Goal: Use online tool/utility: Utilize a website feature to perform a specific function

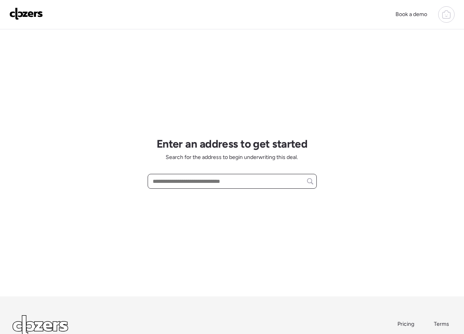
click at [235, 181] on input "text" at bounding box center [232, 181] width 162 height 11
paste input "**********"
click at [219, 179] on input "**********" at bounding box center [232, 181] width 162 height 11
paste input "**********"
click at [239, 201] on div "**********" at bounding box center [232, 162] width 169 height 267
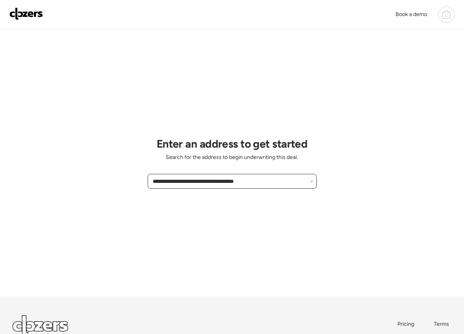
click at [239, 182] on input "**********" at bounding box center [232, 181] width 162 height 11
click at [241, 182] on input "**********" at bounding box center [232, 181] width 162 height 11
click at [201, 182] on input "**********" at bounding box center [232, 181] width 162 height 11
click at [276, 179] on input "**********" at bounding box center [232, 181] width 162 height 11
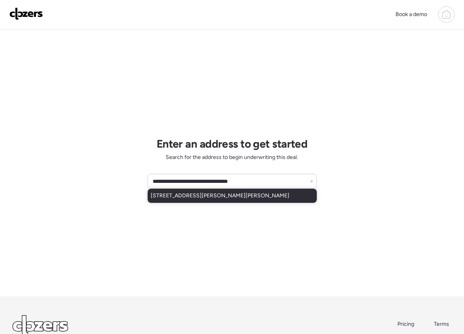
click at [240, 199] on span "[STREET_ADDRESS][PERSON_NAME][PERSON_NAME]" at bounding box center [220, 196] width 139 height 8
type input "**********"
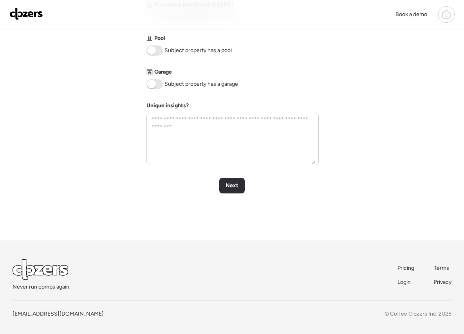
scroll to position [357, 0]
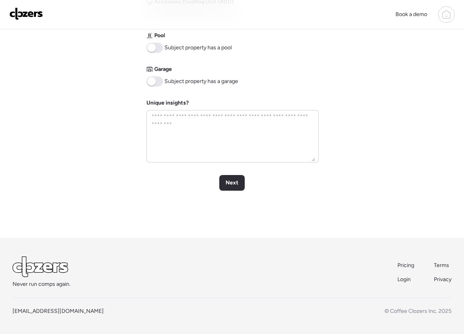
click at [242, 186] on div "Next" at bounding box center [231, 183] width 25 height 16
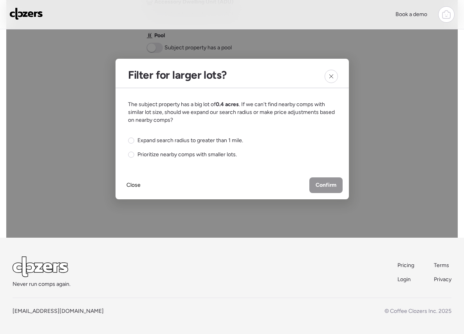
click at [240, 182] on div "Close Confirm" at bounding box center [232, 185] width 233 height 28
click at [199, 136] on div "The subject property has a big lot of 0.4 acres . If we can't find nearby comps…" at bounding box center [232, 130] width 208 height 58
click at [229, 145] on div "Expand search radius to greater than 1 mile. Prioritize nearby comps with small…" at bounding box center [185, 148] width 115 height 22
click at [230, 143] on span "Expand search radius to greater than 1 mile." at bounding box center [191, 141] width 106 height 8
click at [324, 184] on span "Confirm" at bounding box center [326, 185] width 21 height 8
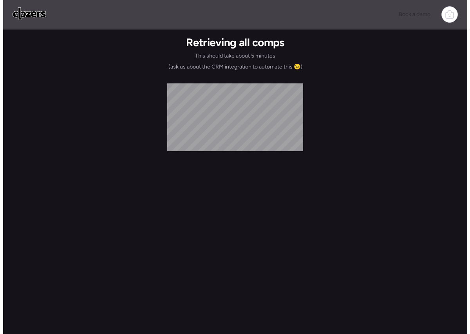
scroll to position [0, 0]
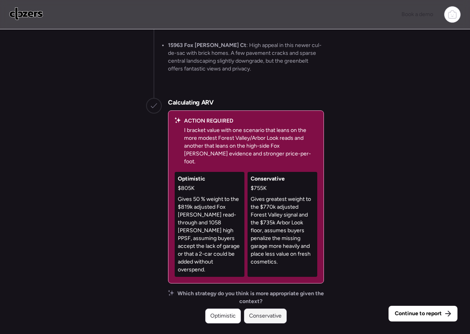
click at [271, 316] on span "Conservative" at bounding box center [265, 316] width 33 height 8
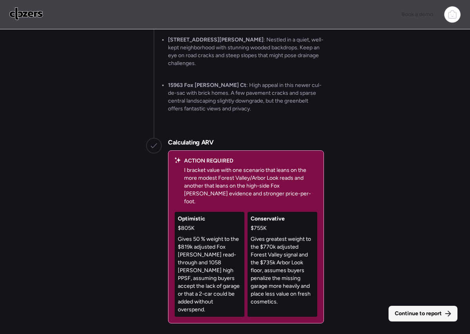
click at [422, 313] on span "Continue to report" at bounding box center [418, 314] width 47 height 8
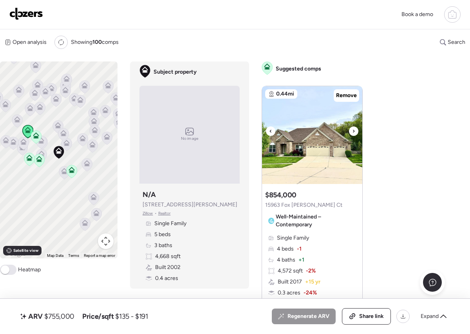
click at [352, 130] on icon at bounding box center [353, 131] width 3 height 9
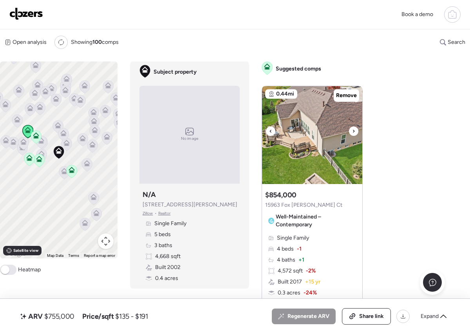
click at [353, 132] on icon at bounding box center [354, 131] width 2 height 3
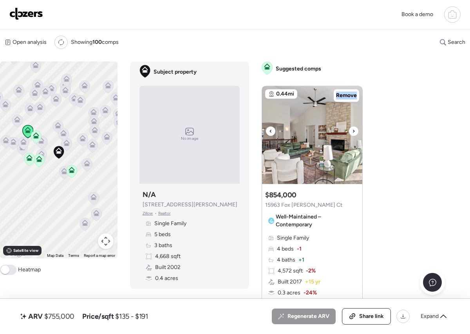
click at [353, 132] on icon at bounding box center [354, 131] width 2 height 3
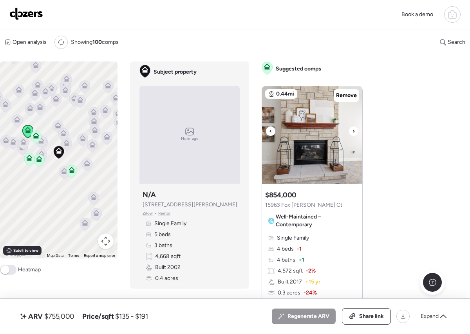
click at [267, 134] on div at bounding box center [270, 131] width 9 height 9
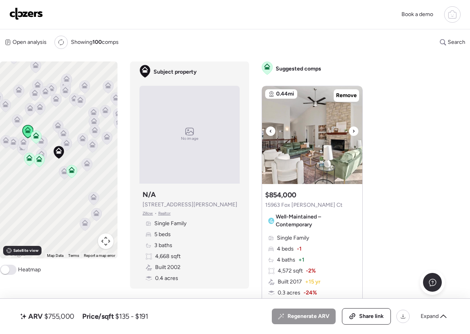
click at [266, 130] on div at bounding box center [270, 131] width 9 height 9
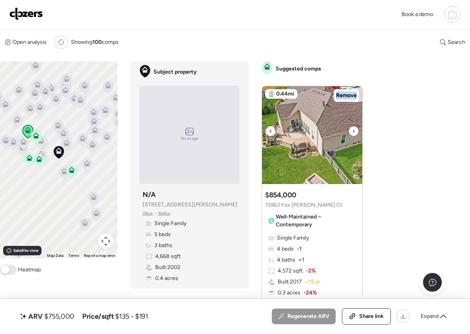
click at [266, 130] on div at bounding box center [270, 131] width 9 height 9
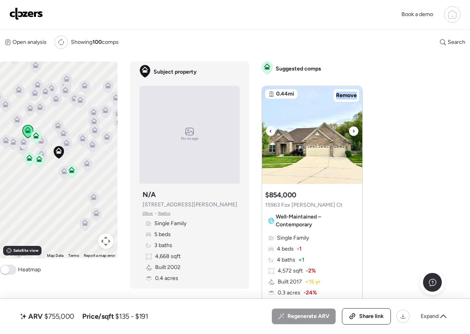
click at [311, 143] on img at bounding box center [312, 135] width 100 height 98
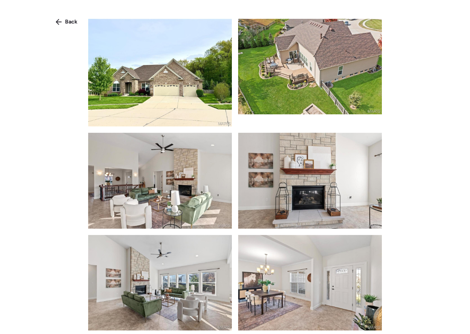
click at [187, 83] on img at bounding box center [160, 73] width 144 height 108
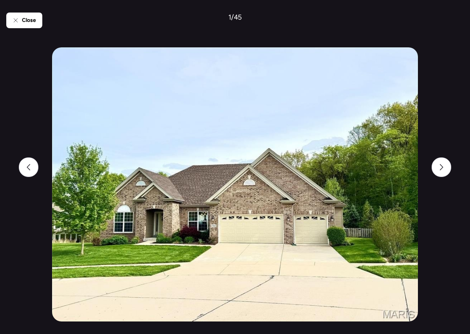
drag, startPoint x: 454, startPoint y: 58, endPoint x: 452, endPoint y: 68, distance: 10.8
click at [454, 58] on div "Close 1 / 45" at bounding box center [235, 167] width 458 height 334
click at [26, 17] on span "Close" at bounding box center [29, 20] width 14 height 8
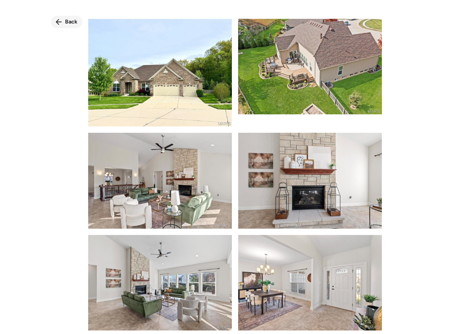
click at [71, 20] on span "Back" at bounding box center [71, 22] width 13 height 8
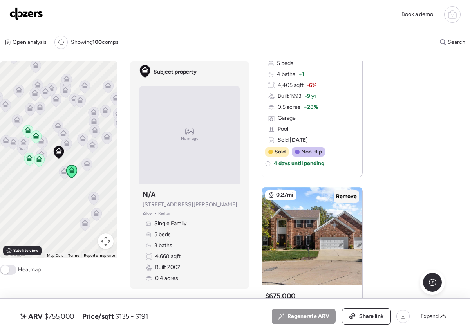
click at [347, 192] on div "Remove" at bounding box center [346, 196] width 25 height 13
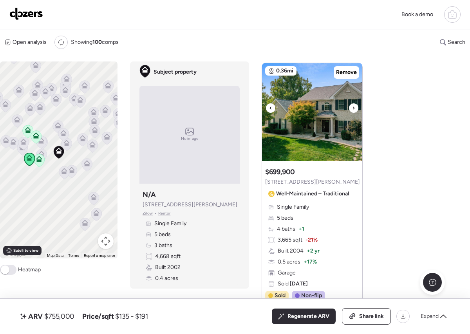
scroll to position [1095, 0]
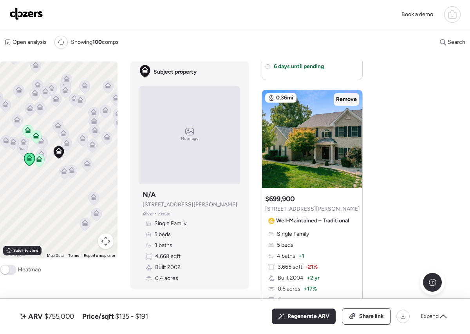
click at [353, 98] on span "Remove" at bounding box center [346, 100] width 21 height 8
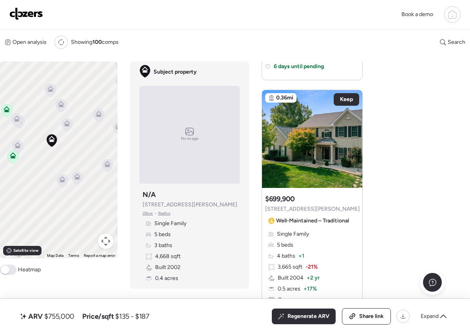
click at [78, 177] on icon at bounding box center [76, 178] width 5 height 2
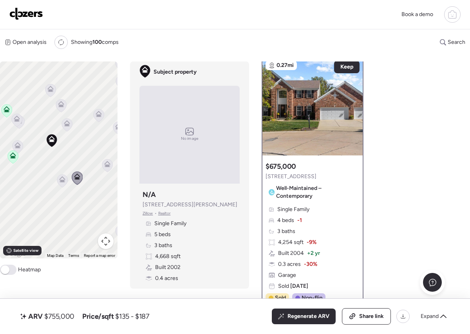
scroll to position [0, 0]
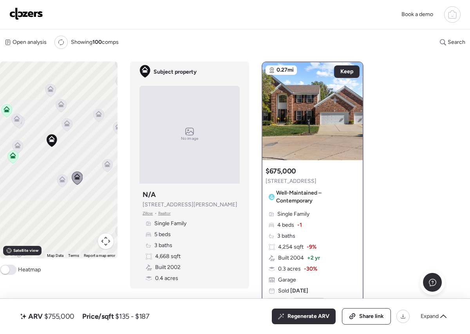
click at [68, 181] on div "To activate drag with keyboard, press Alt + Enter. Once in keyboard drag state,…" at bounding box center [59, 160] width 118 height 197
click at [65, 181] on icon at bounding box center [62, 179] width 6 height 6
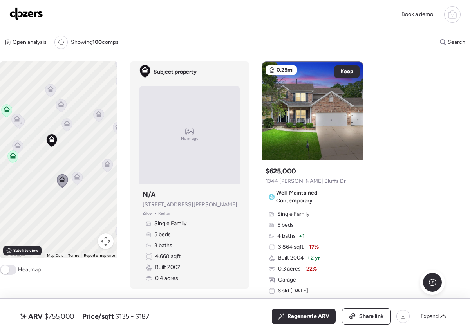
click at [72, 176] on icon at bounding box center [77, 178] width 11 height 13
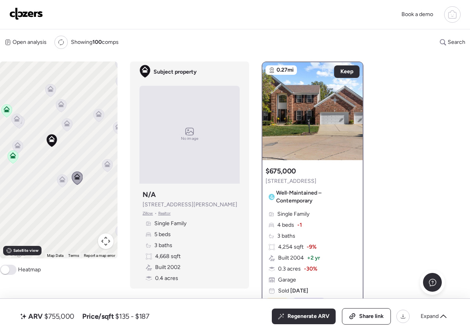
click at [63, 179] on icon at bounding box center [62, 179] width 6 height 6
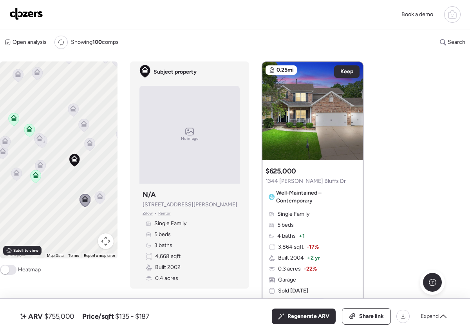
drag, startPoint x: 42, startPoint y: 163, endPoint x: 66, endPoint y: 184, distance: 32.0
click at [66, 184] on div "To activate drag with keyboard, press Alt + Enter. Once in keyboard drag state,…" at bounding box center [59, 160] width 118 height 197
click at [40, 166] on icon at bounding box center [41, 166] width 6 height 6
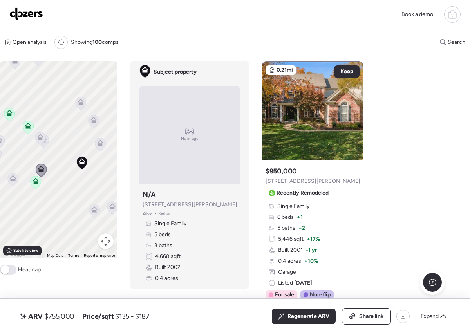
click at [46, 143] on icon at bounding box center [43, 140] width 11 height 13
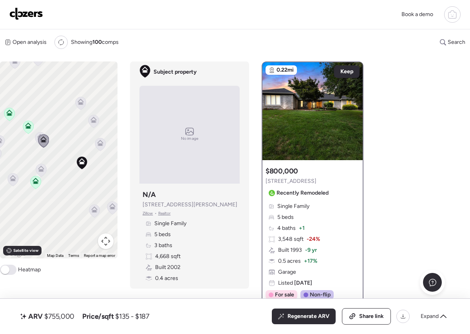
click at [36, 138] on icon at bounding box center [40, 138] width 11 height 13
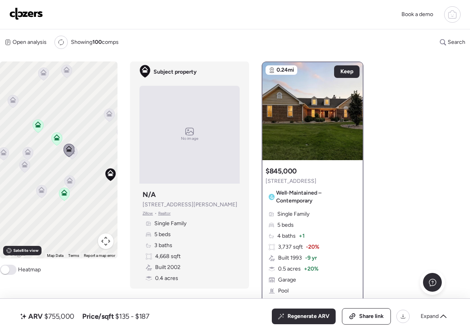
drag, startPoint x: 36, startPoint y: 150, endPoint x: 66, endPoint y: 161, distance: 32.0
click at [66, 161] on div "To activate drag with keyboard, press Alt + Enter. Once in keyboard drag state,…" at bounding box center [59, 160] width 118 height 197
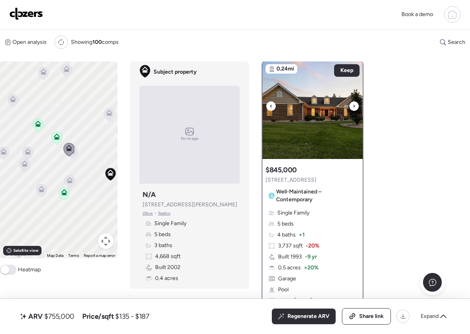
scroll to position [2, 0]
click at [42, 187] on icon at bounding box center [41, 189] width 6 height 6
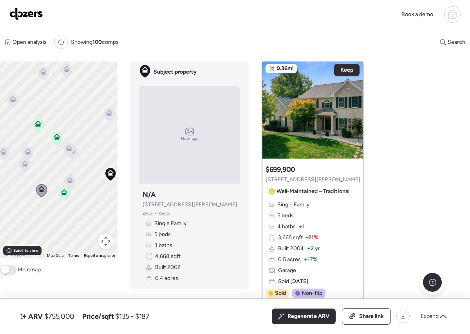
scroll to position [0, 0]
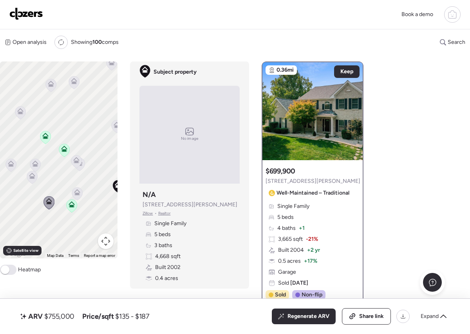
drag, startPoint x: 44, startPoint y: 176, endPoint x: 53, endPoint y: 192, distance: 17.9
click at [53, 192] on div "To activate drag with keyboard, press Alt + Enter. Once in keyboard drag state,…" at bounding box center [59, 160] width 118 height 197
click at [39, 181] on div "To activate drag with keyboard, press Alt + Enter. Once in keyboard drag state,…" at bounding box center [59, 160] width 118 height 197
click at [31, 183] on icon at bounding box center [32, 181] width 11 height 13
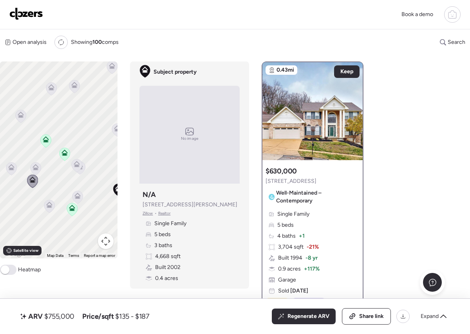
click at [34, 170] on icon at bounding box center [35, 169] width 5 height 2
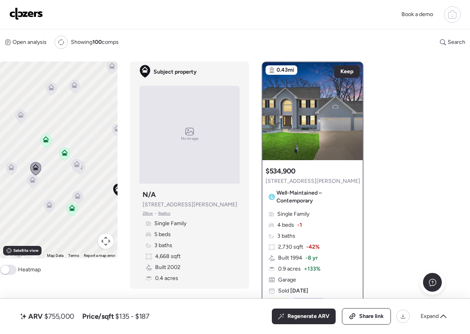
click at [47, 144] on icon at bounding box center [46, 140] width 11 height 13
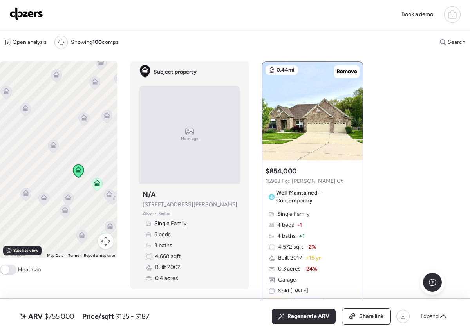
drag, startPoint x: 41, startPoint y: 153, endPoint x: 73, endPoint y: 184, distance: 44.9
click at [73, 184] on div "To activate drag with keyboard, press Alt + Enter. Once in keyboard drag state,…" at bounding box center [59, 160] width 118 height 197
click at [44, 203] on icon at bounding box center [45, 201] width 11 height 13
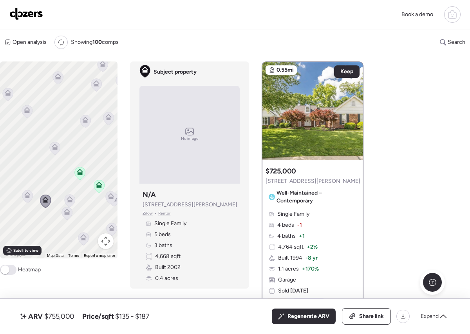
click at [29, 193] on icon at bounding box center [27, 195] width 6 height 6
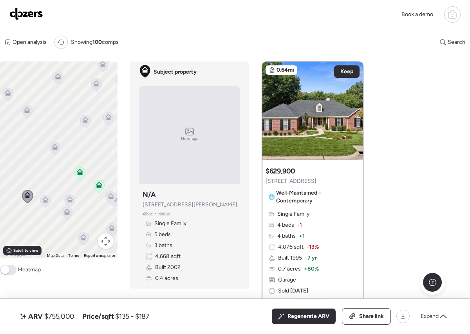
click at [56, 152] on icon at bounding box center [55, 148] width 11 height 13
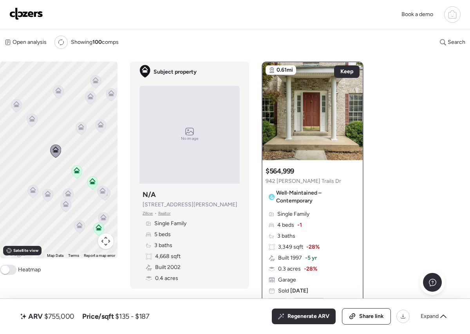
click at [35, 189] on icon at bounding box center [33, 189] width 6 height 4
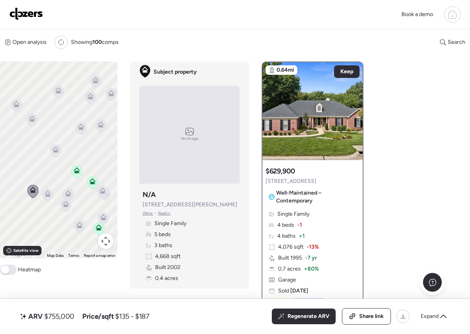
click at [41, 192] on div "To navigate, press the arrow keys. To activate drag with keyboard, press Alt + …" at bounding box center [59, 160] width 118 height 197
click at [45, 192] on icon at bounding box center [48, 194] width 6 height 6
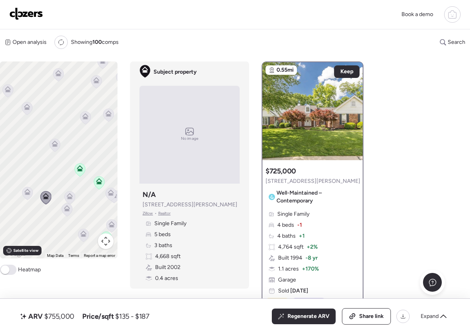
click at [67, 194] on icon at bounding box center [70, 196] width 6 height 6
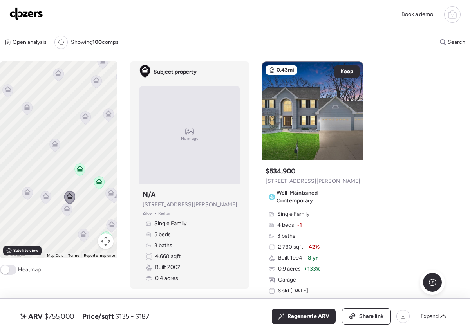
click at [67, 205] on div at bounding box center [69, 198] width 11 height 14
click at [69, 210] on icon at bounding box center [66, 210] width 5 height 2
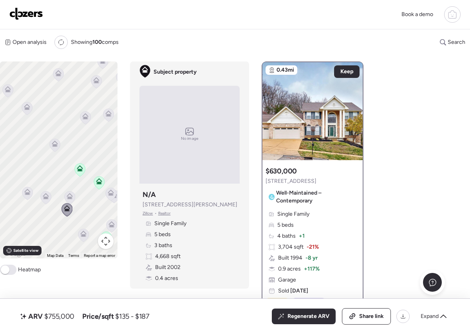
click at [56, 146] on icon at bounding box center [54, 145] width 5 height 2
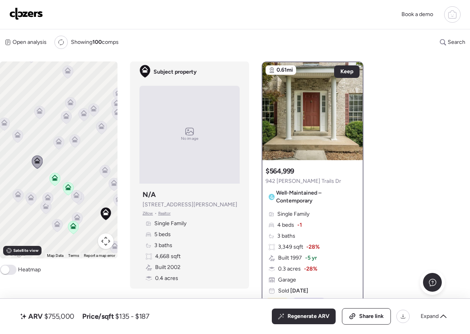
drag, startPoint x: 55, startPoint y: 174, endPoint x: 33, endPoint y: 186, distance: 25.1
click at [33, 186] on div "To navigate, press the arrow keys. To activate drag with keyboard, press Alt + …" at bounding box center [59, 160] width 118 height 197
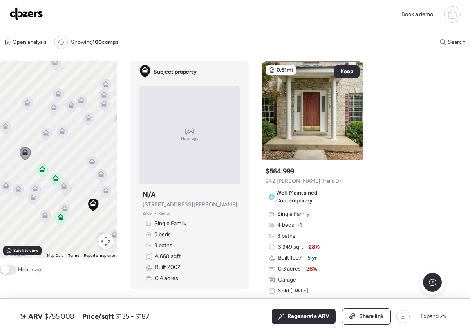
click at [60, 187] on div at bounding box center [55, 180] width 11 height 14
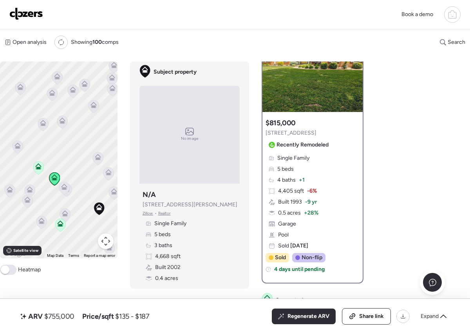
scroll to position [49, 0]
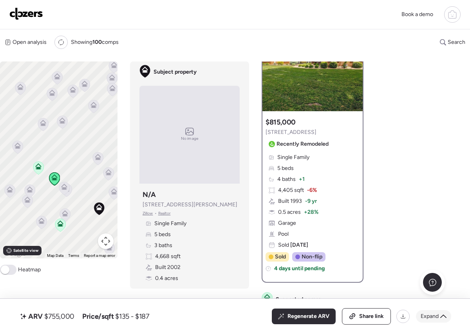
click at [431, 314] on span "Expand" at bounding box center [430, 317] width 18 height 8
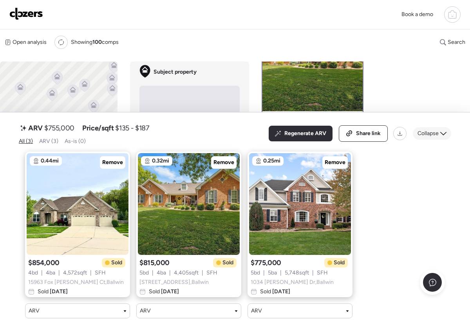
click at [435, 130] on span "Collapse" at bounding box center [428, 134] width 21 height 8
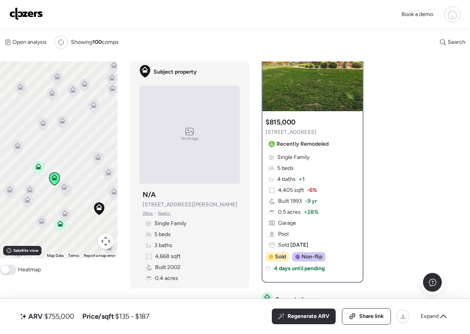
click at [255, 315] on div "ARV $755,000 Price/sqft $135 - $187 All (3) ARV (3) As-is (0) Regenerate ARV Sh…" at bounding box center [235, 316] width 433 height 16
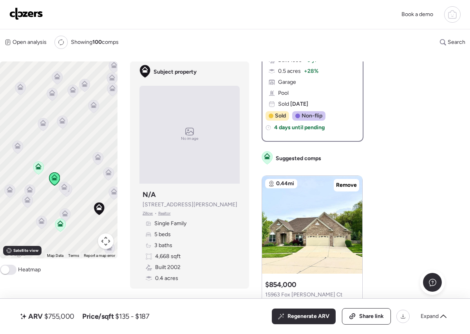
scroll to position [347, 0]
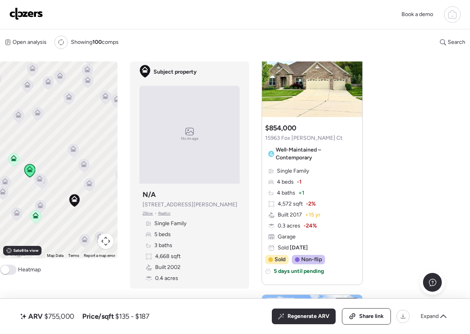
drag, startPoint x: 72, startPoint y: 157, endPoint x: 54, endPoint y: 157, distance: 18.4
click at [43, 148] on div "To activate drag with keyboard, press Alt + Enter. Once in keyboard drag state,…" at bounding box center [59, 160] width 118 height 197
click at [90, 184] on icon at bounding box center [88, 184] width 5 height 2
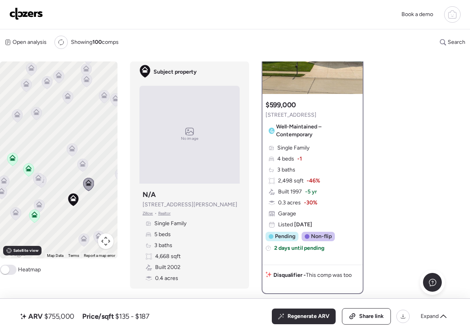
scroll to position [0, 0]
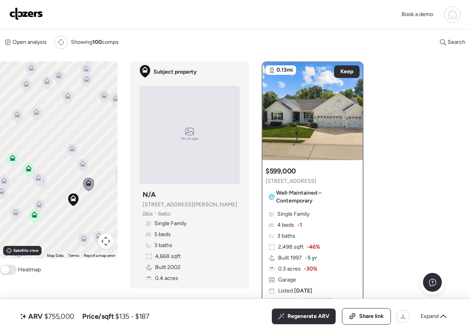
click at [80, 164] on icon at bounding box center [83, 163] width 6 height 4
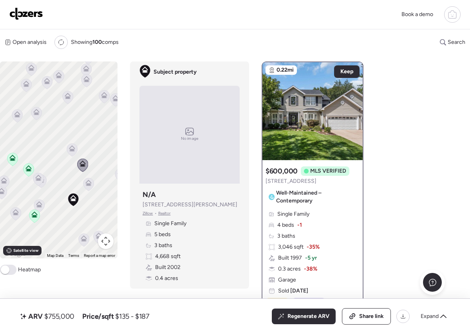
click at [73, 152] on icon at bounding box center [72, 149] width 11 height 13
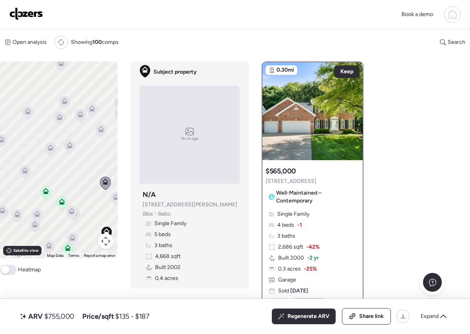
drag, startPoint x: 45, startPoint y: 150, endPoint x: 80, endPoint y: 189, distance: 51.9
click at [80, 189] on div "To activate drag with keyboard, press Alt + Enter. Once in keyboard drag state,…" at bounding box center [59, 160] width 118 height 197
click at [50, 147] on icon at bounding box center [51, 147] width 6 height 4
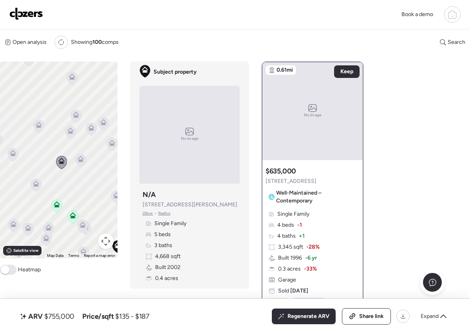
drag, startPoint x: 56, startPoint y: 163, endPoint x: 70, endPoint y: 182, distance: 23.2
click at [70, 182] on div "To activate drag with keyboard, press Alt + Enter. Once in keyboard drag state,…" at bounding box center [59, 160] width 118 height 197
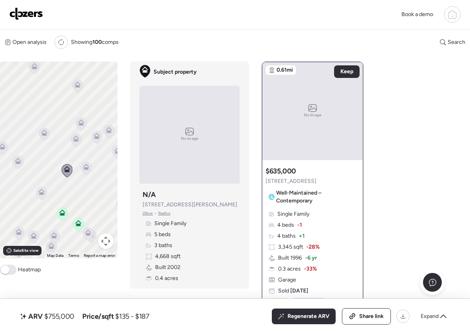
click at [87, 172] on icon at bounding box center [86, 168] width 11 height 13
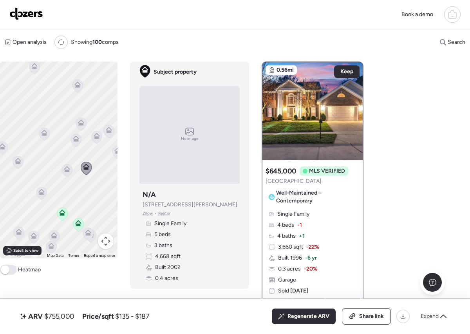
click at [47, 134] on icon at bounding box center [44, 133] width 6 height 6
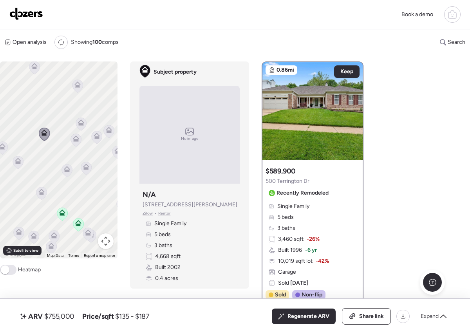
click at [77, 143] on icon at bounding box center [76, 140] width 11 height 13
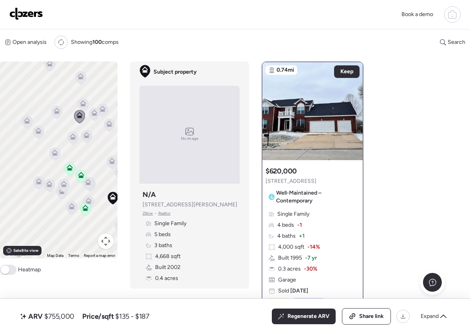
drag, startPoint x: 53, startPoint y: 164, endPoint x: 58, endPoint y: 139, distance: 26.0
click at [58, 139] on div "To activate drag with keyboard, press Alt + Enter. Once in keyboard drag state,…" at bounding box center [59, 160] width 118 height 197
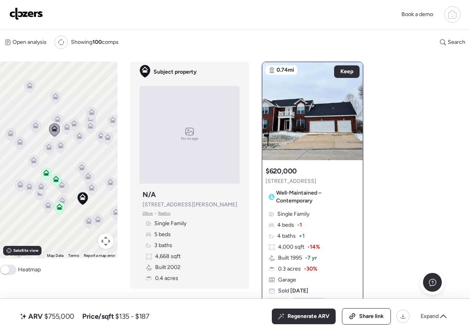
drag, startPoint x: 85, startPoint y: 140, endPoint x: 54, endPoint y: 156, distance: 35.0
click at [59, 157] on div "To activate drag with keyboard, press Alt + Enter. Once in keyboard drag state,…" at bounding box center [59, 160] width 118 height 197
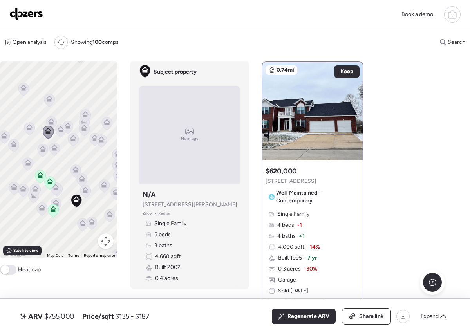
click at [32, 131] on icon at bounding box center [29, 128] width 11 height 13
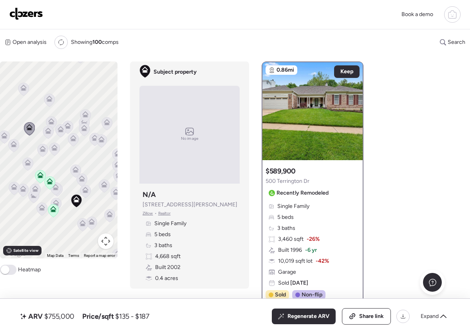
click at [26, 92] on icon at bounding box center [23, 89] width 11 height 13
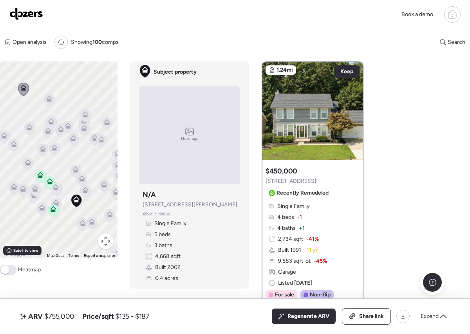
click at [53, 98] on icon at bounding box center [49, 100] width 11 height 13
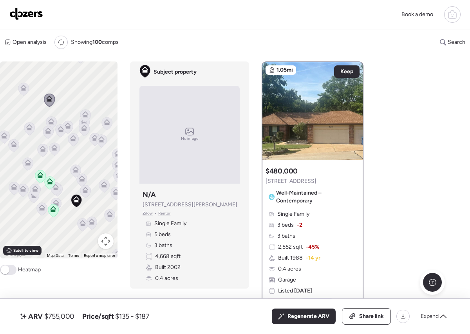
click at [87, 113] on icon at bounding box center [85, 114] width 6 height 6
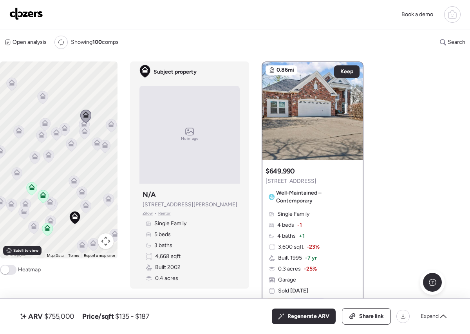
click at [83, 125] on icon at bounding box center [83, 125] width 5 height 2
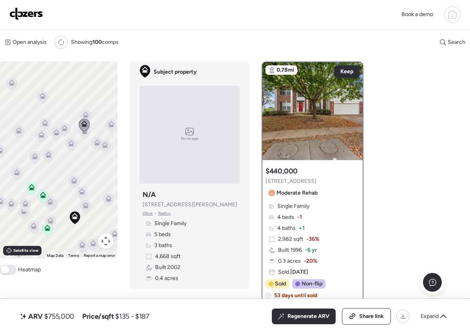
click at [83, 131] on icon at bounding box center [84, 125] width 11 height 13
click at [72, 139] on icon at bounding box center [71, 144] width 11 height 13
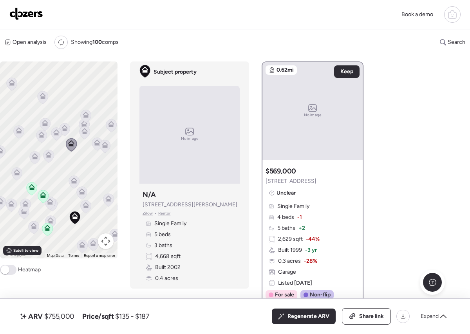
click at [66, 129] on icon at bounding box center [64, 130] width 5 height 2
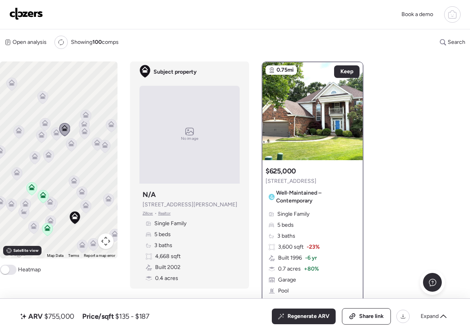
click at [45, 124] on icon at bounding box center [44, 124] width 5 height 2
click at [56, 136] on icon at bounding box center [56, 133] width 11 height 13
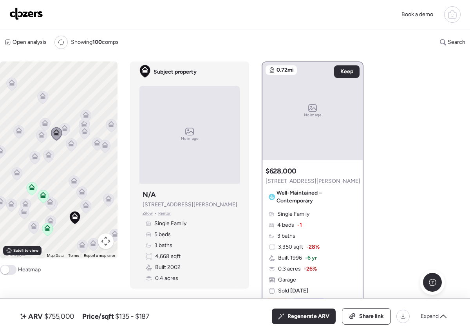
click at [45, 121] on icon at bounding box center [45, 123] width 6 height 6
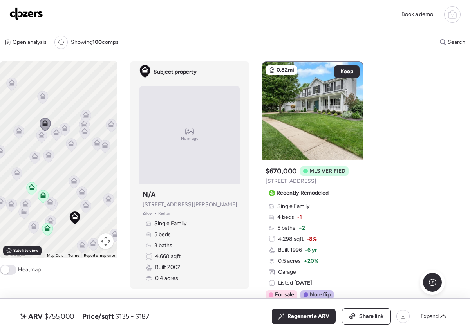
click at [44, 135] on icon at bounding box center [41, 135] width 6 height 6
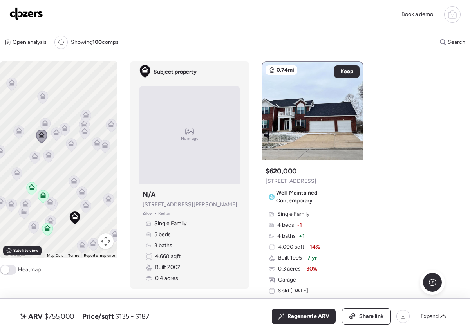
click at [23, 130] on icon at bounding box center [19, 131] width 11 height 13
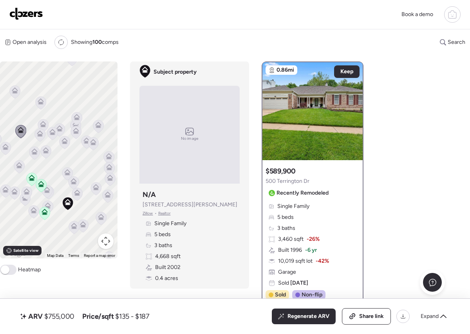
click at [46, 150] on icon at bounding box center [46, 150] width 6 height 6
click at [44, 150] on icon at bounding box center [46, 150] width 6 height 6
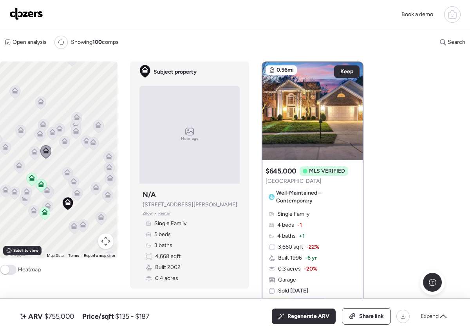
click at [34, 151] on icon at bounding box center [34, 151] width 6 height 6
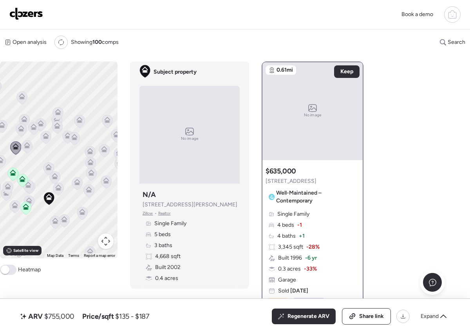
drag, startPoint x: 54, startPoint y: 157, endPoint x: 34, endPoint y: 152, distance: 20.6
click at [34, 152] on div "To activate drag with keyboard, press Alt + Enter. Once in keyboard drag state,…" at bounding box center [59, 160] width 118 height 197
click at [78, 120] on icon at bounding box center [79, 119] width 6 height 6
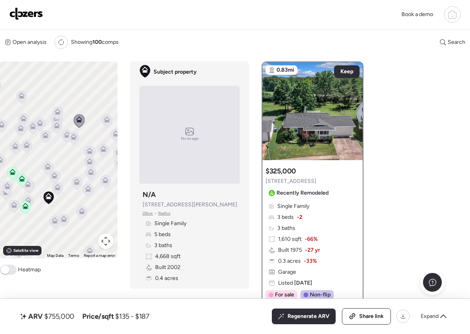
click at [69, 132] on icon at bounding box center [73, 138] width 11 height 13
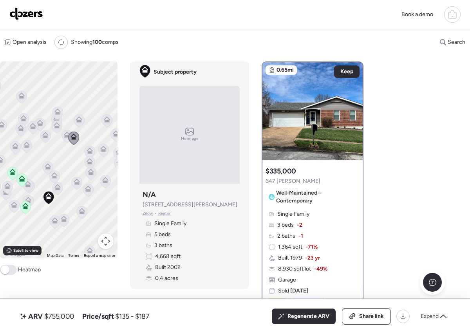
click at [64, 134] on icon at bounding box center [67, 134] width 6 height 4
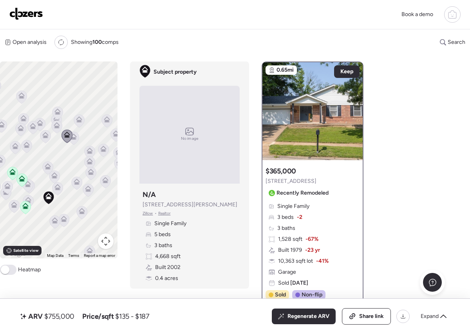
click at [7, 272] on span at bounding box center [5, 270] width 9 height 9
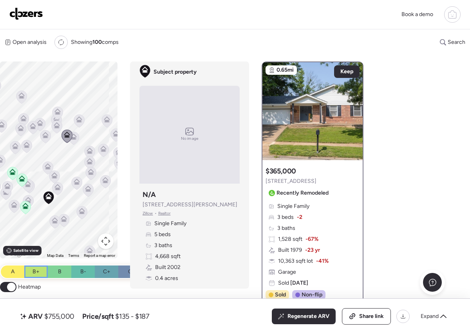
click at [27, 274] on div "B+" at bounding box center [36, 272] width 24 height 13
click at [16, 277] on div "A" at bounding box center [13, 272] width 24 height 13
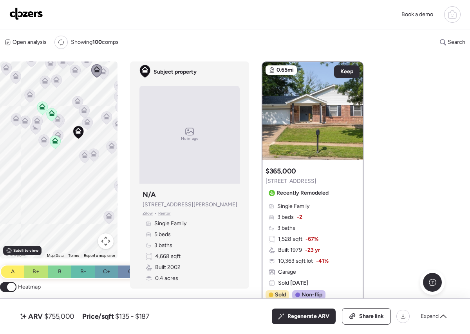
drag, startPoint x: 46, startPoint y: 214, endPoint x: 76, endPoint y: 147, distance: 72.6
click at [76, 147] on div "To activate drag with keyboard, press Alt + Enter. Once in keyboard drag state,…" at bounding box center [59, 160] width 118 height 197
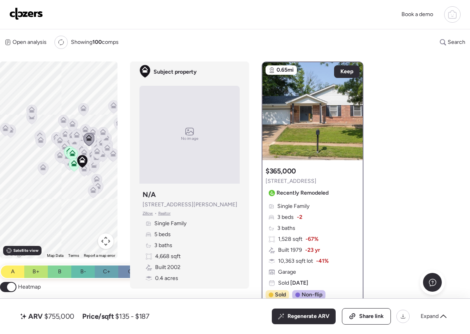
drag, startPoint x: 52, startPoint y: 174, endPoint x: 62, endPoint y: 190, distance: 19.2
click at [62, 190] on div "To activate drag with keyboard, press Alt + Enter. Once in keyboard drag state,…" at bounding box center [59, 160] width 118 height 197
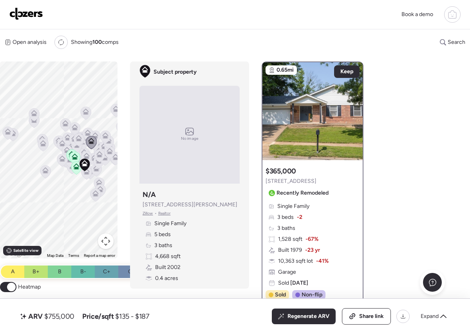
click at [12, 286] on span at bounding box center [11, 287] width 9 height 9
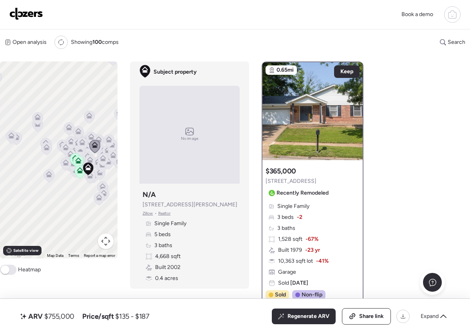
click at [19, 165] on div "To activate drag with keyboard, press Alt + Enter. Once in keyboard drag state,…" at bounding box center [59, 160] width 118 height 197
click at [10, 134] on icon at bounding box center [12, 137] width 6 height 6
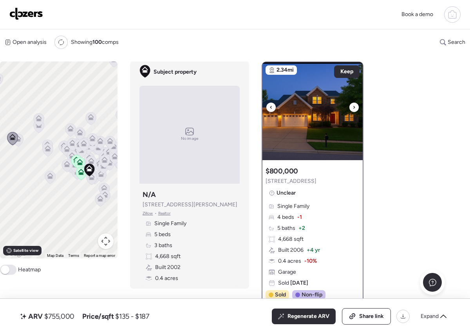
click at [354, 107] on icon at bounding box center [354, 107] width 2 height 3
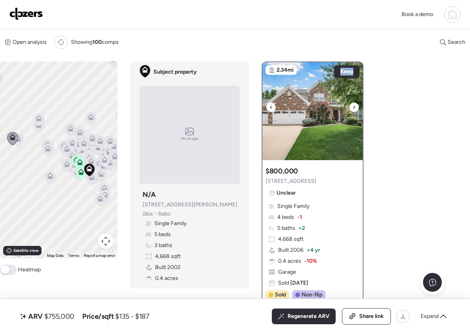
click at [354, 107] on icon at bounding box center [354, 107] width 2 height 3
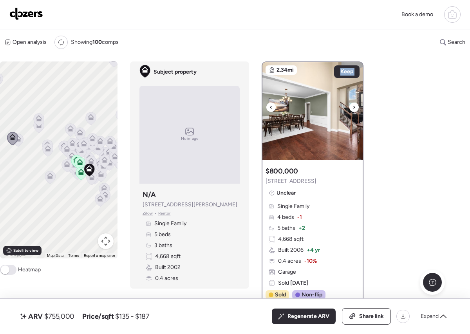
click at [354, 107] on icon at bounding box center [354, 107] width 2 height 3
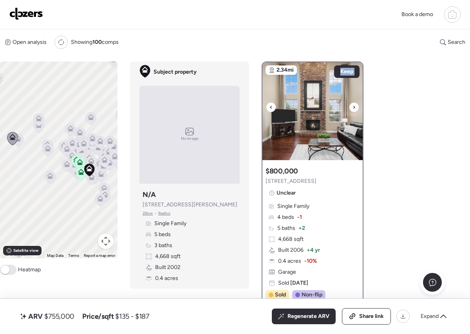
click at [354, 107] on icon at bounding box center [354, 107] width 2 height 3
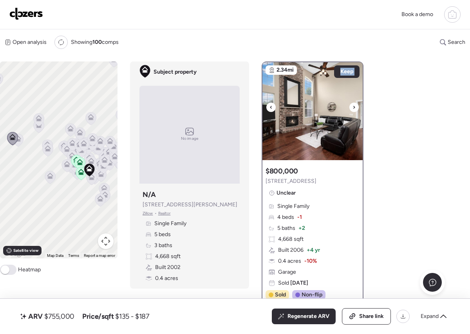
click at [354, 107] on icon at bounding box center [354, 107] width 2 height 3
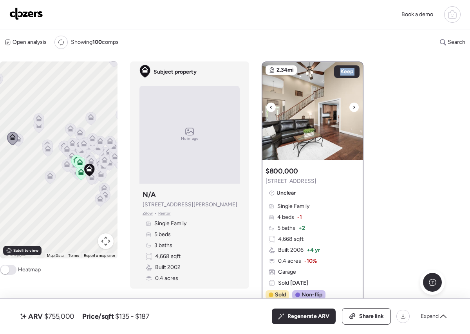
click at [354, 107] on icon at bounding box center [354, 107] width 2 height 3
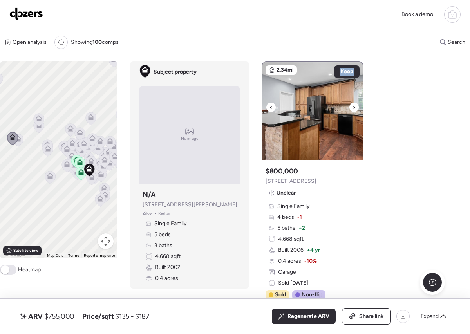
click at [354, 107] on icon at bounding box center [354, 107] width 2 height 3
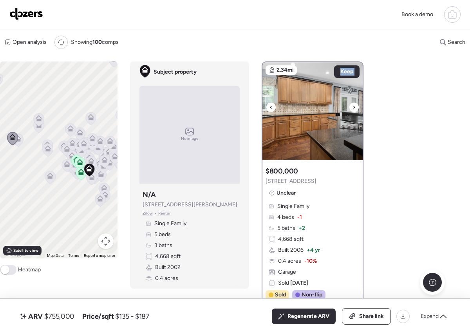
click at [354, 107] on icon at bounding box center [354, 107] width 2 height 3
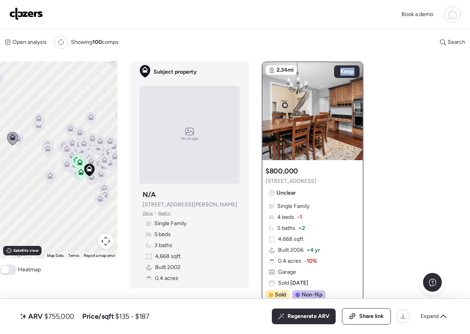
click at [22, 141] on icon at bounding box center [18, 140] width 11 height 13
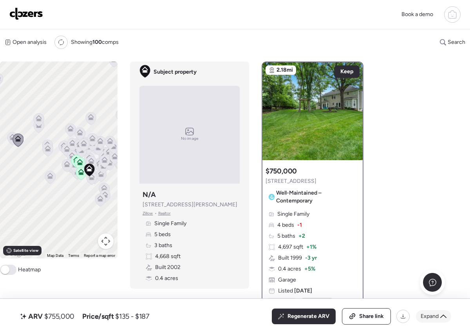
click at [440, 314] on div "Expand" at bounding box center [433, 316] width 35 height 13
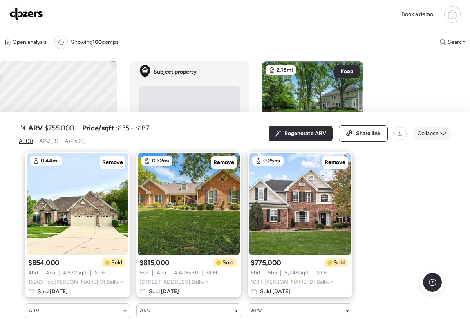
click at [449, 128] on div "Collapse" at bounding box center [432, 133] width 38 height 13
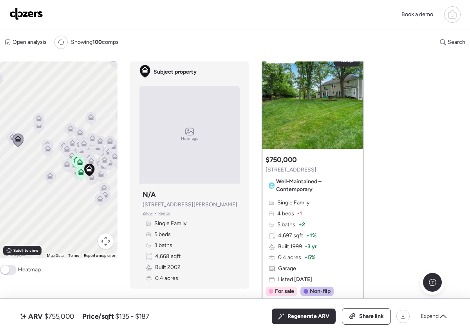
scroll to position [28, 0]
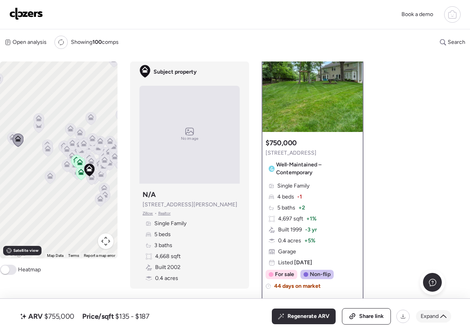
click at [422, 312] on div "Expand" at bounding box center [433, 316] width 35 height 13
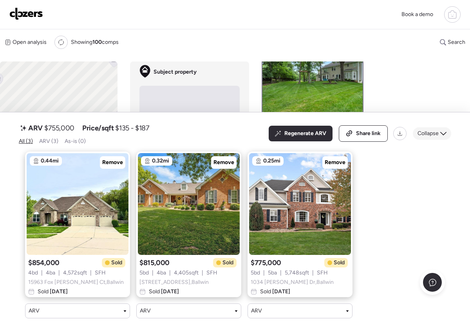
click at [444, 130] on icon at bounding box center [443, 133] width 6 height 6
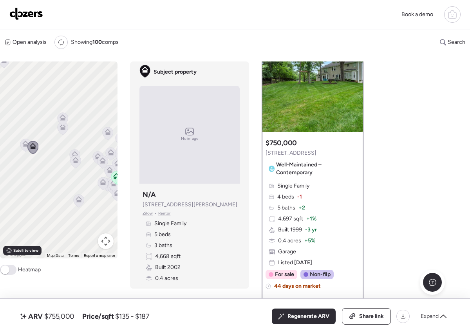
drag, startPoint x: 49, startPoint y: 161, endPoint x: 65, endPoint y: 170, distance: 18.1
click at [65, 170] on div "To activate drag with keyboard, press Alt + Enter. Once in keyboard drag state,…" at bounding box center [59, 160] width 118 height 197
click at [23, 150] on icon at bounding box center [26, 145] width 11 height 13
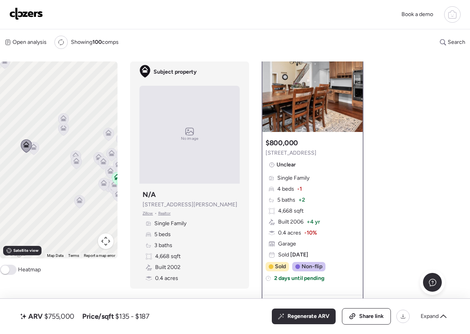
scroll to position [0, 0]
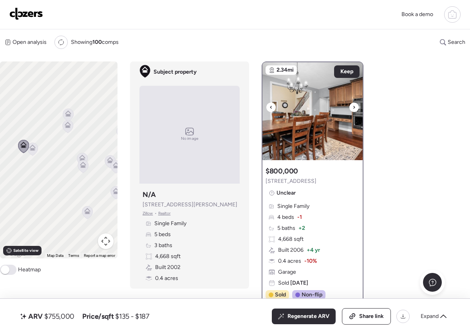
click at [269, 109] on div at bounding box center [270, 107] width 9 height 9
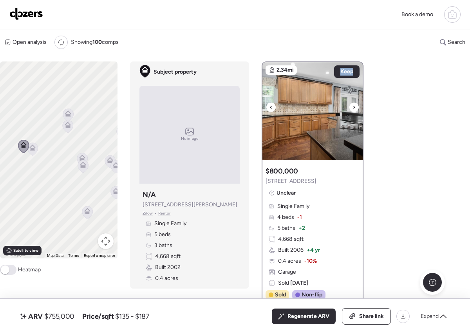
click at [269, 109] on div at bounding box center [270, 107] width 9 height 9
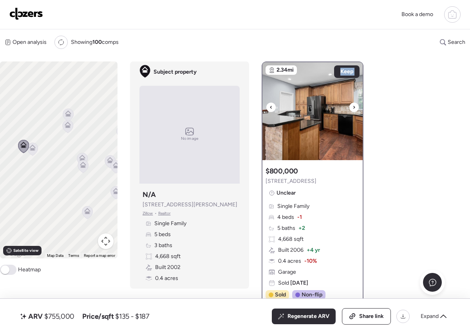
click at [269, 109] on div at bounding box center [270, 107] width 9 height 9
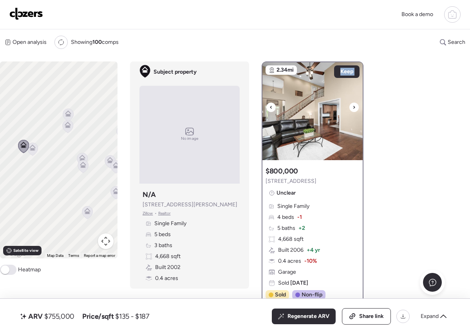
click at [269, 109] on div at bounding box center [270, 107] width 9 height 9
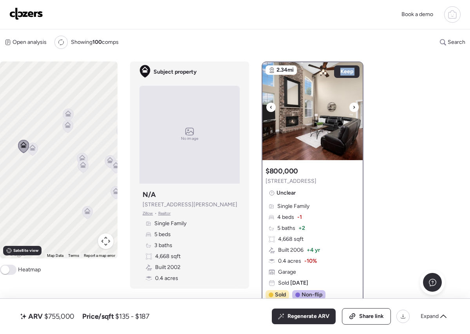
click at [269, 109] on div at bounding box center [270, 107] width 9 height 9
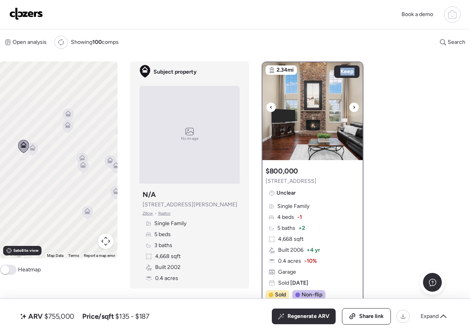
click at [269, 109] on div at bounding box center [270, 107] width 9 height 9
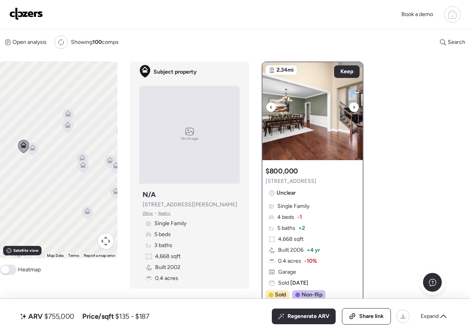
click at [269, 109] on div at bounding box center [270, 107] width 9 height 9
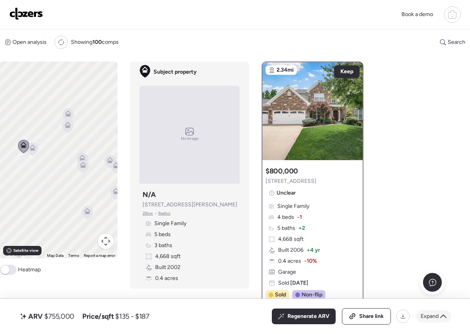
click at [431, 319] on span "Expand" at bounding box center [430, 317] width 18 height 8
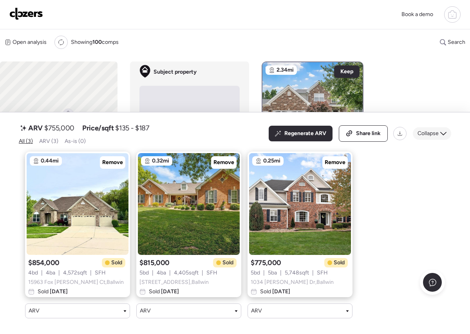
click at [433, 132] on div "Collapse" at bounding box center [432, 133] width 38 height 13
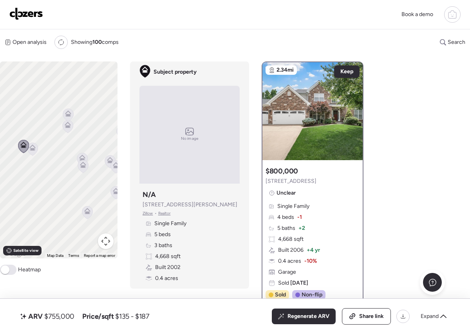
click at [33, 147] on icon at bounding box center [32, 148] width 6 height 6
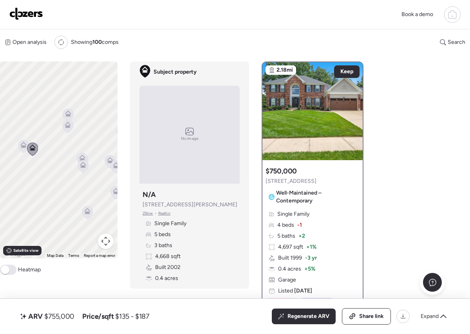
click at [69, 127] on icon at bounding box center [67, 126] width 5 height 2
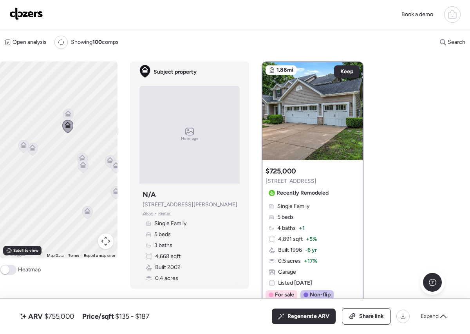
click at [67, 119] on icon at bounding box center [68, 115] width 11 height 13
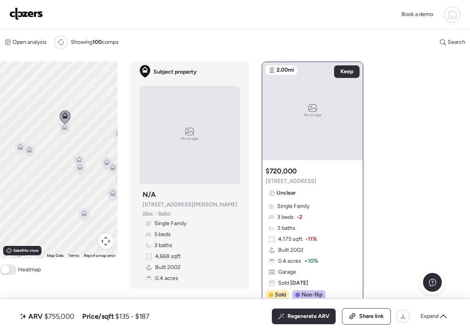
drag, startPoint x: 66, startPoint y: 174, endPoint x: 47, endPoint y: 187, distance: 22.5
click at [47, 187] on div "To navigate, press the arrow keys. To activate drag with keyboard, press Alt + …" at bounding box center [59, 160] width 118 height 197
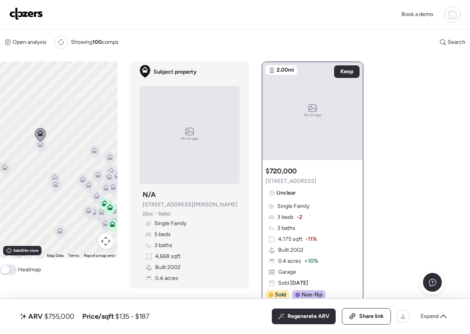
click at [54, 177] on icon at bounding box center [55, 177] width 6 height 6
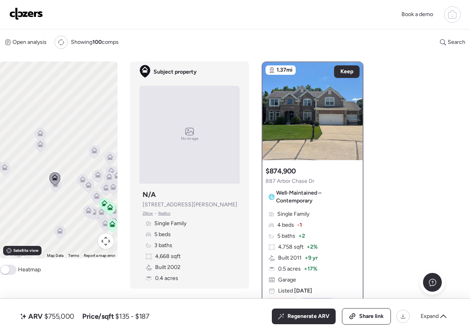
click at [52, 186] on div at bounding box center [54, 179] width 11 height 14
click at [54, 187] on icon at bounding box center [56, 185] width 11 height 13
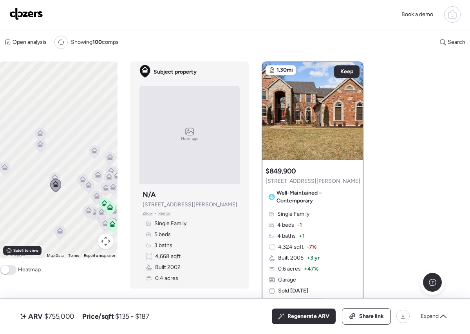
click at [53, 180] on icon at bounding box center [56, 185] width 11 height 13
click at [53, 174] on icon at bounding box center [55, 177] width 6 height 6
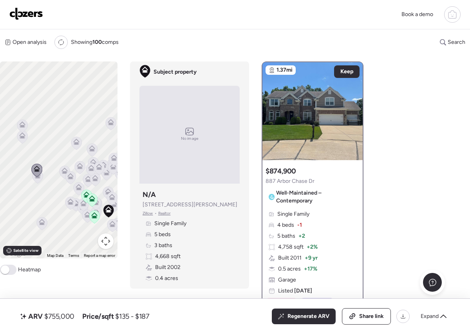
drag, startPoint x: 52, startPoint y: 197, endPoint x: 40, endPoint y: 186, distance: 16.4
click at [40, 185] on div "To navigate, press the arrow keys. To activate drag with keyboard, press Alt + …" at bounding box center [59, 160] width 118 height 197
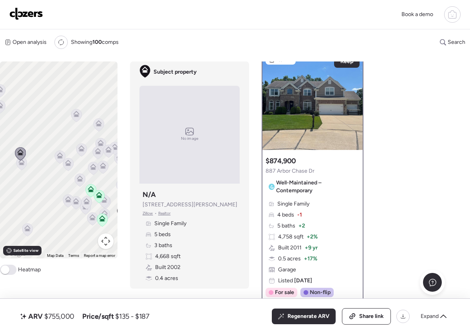
scroll to position [9, 0]
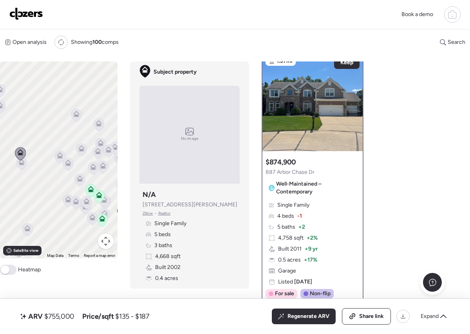
click at [27, 233] on icon at bounding box center [27, 229] width 11 height 13
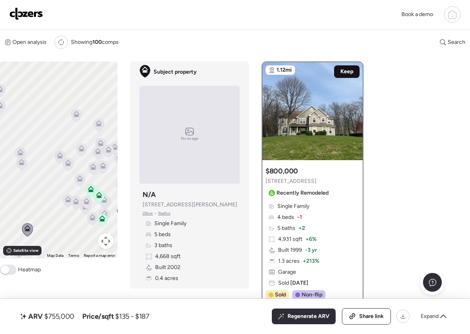
click at [348, 74] on span "Keep" at bounding box center [346, 72] width 13 height 8
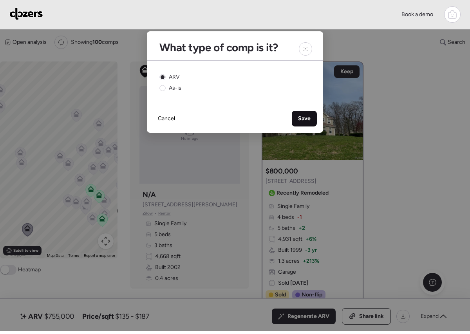
click at [303, 118] on span "Save" at bounding box center [304, 119] width 13 height 8
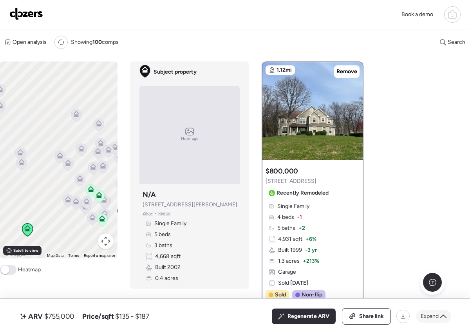
click at [429, 317] on span "Expand" at bounding box center [430, 317] width 18 height 8
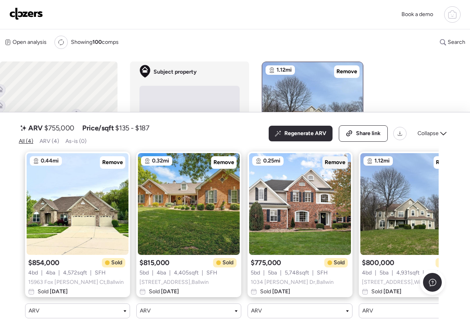
click at [345, 159] on span "Remove" at bounding box center [335, 163] width 21 height 8
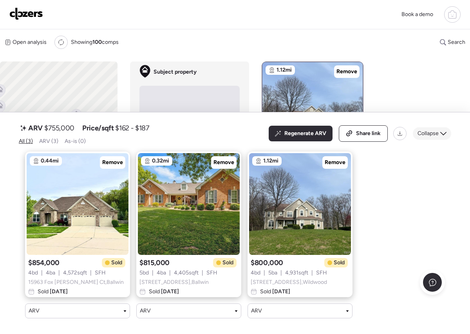
click at [430, 130] on span "Collapse" at bounding box center [428, 134] width 21 height 8
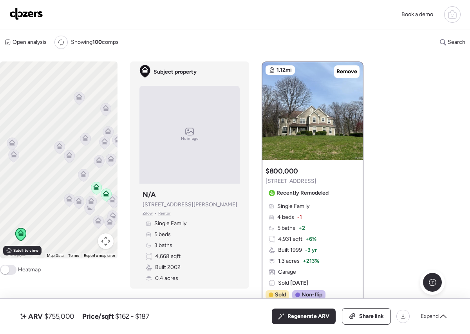
click at [68, 201] on icon at bounding box center [69, 198] width 6 height 6
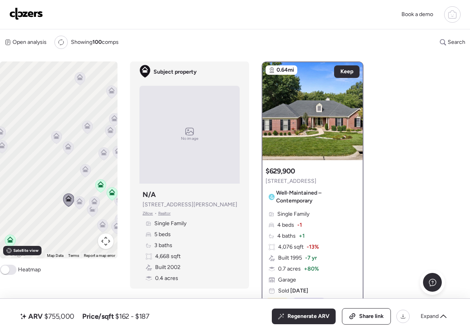
click at [76, 206] on icon at bounding box center [79, 202] width 11 height 13
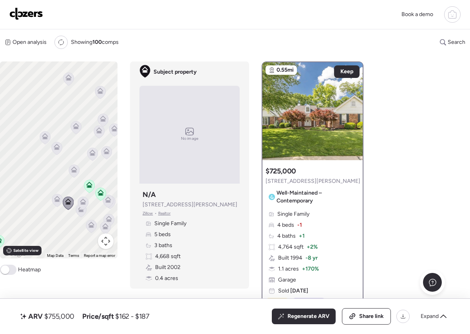
drag, startPoint x: 71, startPoint y: 213, endPoint x: 46, endPoint y: 215, distance: 25.1
click at [47, 215] on div "To navigate, press the arrow keys. To activate drag with keyboard, press Alt + …" at bounding box center [59, 160] width 118 height 197
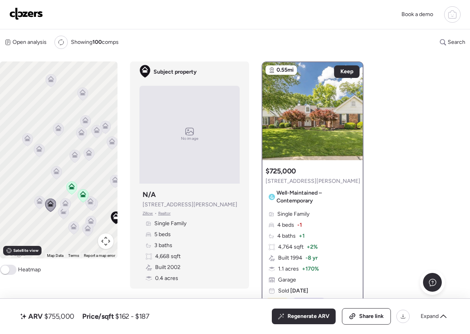
click at [71, 223] on icon at bounding box center [74, 226] width 6 height 6
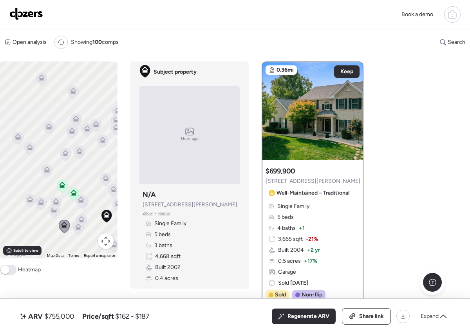
drag, startPoint x: 74, startPoint y: 233, endPoint x: 63, endPoint y: 230, distance: 11.5
click at [63, 230] on icon at bounding box center [64, 226] width 11 height 13
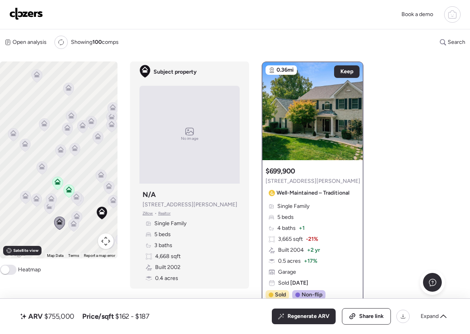
click at [68, 228] on icon at bounding box center [73, 225] width 11 height 13
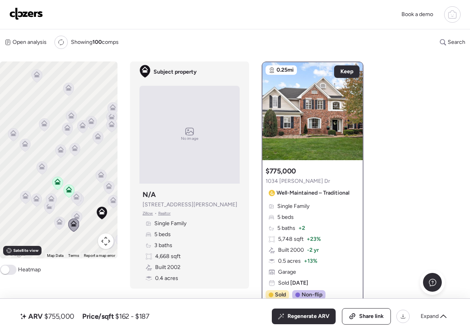
click at [75, 217] on icon at bounding box center [76, 218] width 5 height 2
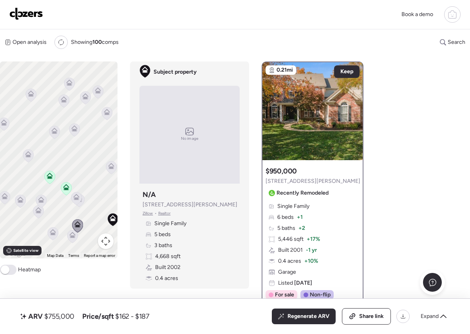
click at [74, 200] on icon at bounding box center [76, 197] width 6 height 6
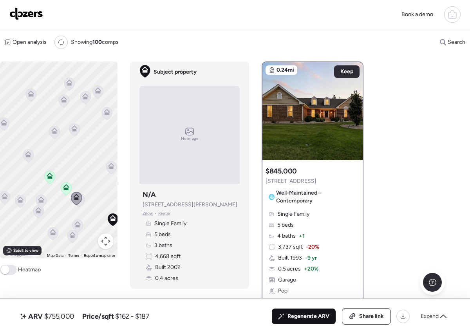
click at [315, 313] on span "Regenerate ARV" at bounding box center [309, 317] width 42 height 8
click at [358, 311] on div "Share link" at bounding box center [366, 317] width 48 height 16
click at [36, 14] on img at bounding box center [26, 13] width 34 height 13
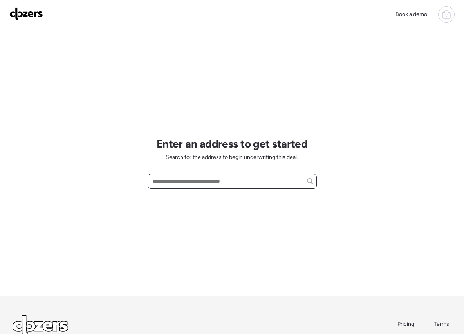
click at [214, 181] on input "text" at bounding box center [232, 181] width 162 height 11
paste input "**********"
click at [194, 180] on input "**********" at bounding box center [232, 181] width 162 height 11
click at [257, 183] on input "**********" at bounding box center [232, 181] width 162 height 11
paste input "text"
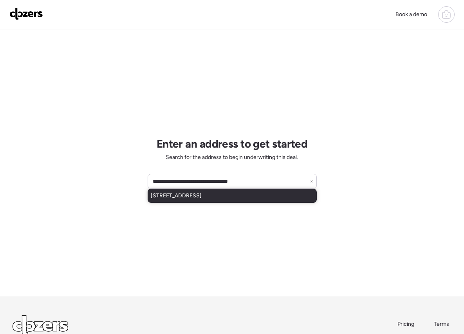
click at [202, 198] on span "940 Fernview Dr, Saint Louis, MO, 63141" at bounding box center [176, 196] width 51 height 8
type input "**********"
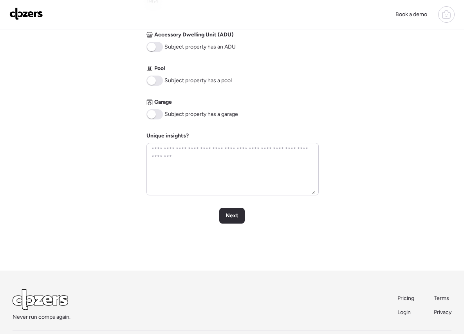
scroll to position [319, 0]
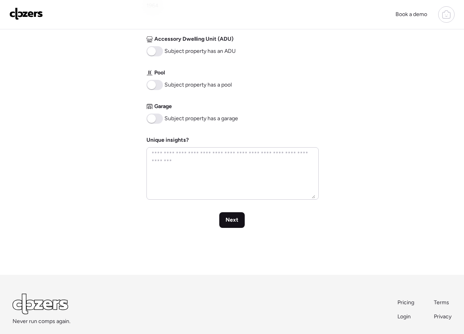
click at [232, 221] on span "Next" at bounding box center [232, 220] width 13 height 8
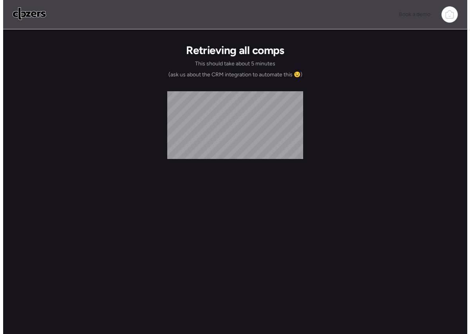
scroll to position [0, 0]
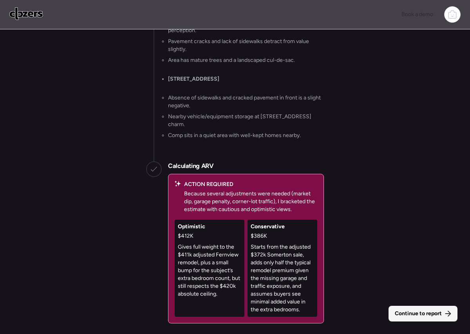
click at [431, 312] on span "Continue to report" at bounding box center [418, 314] width 47 height 8
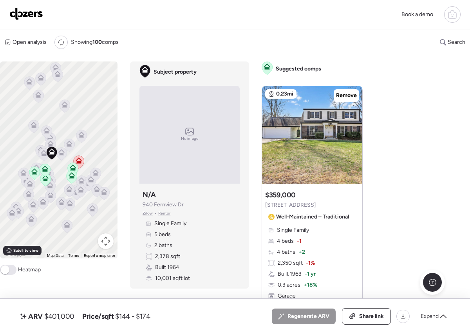
drag, startPoint x: 72, startPoint y: 198, endPoint x: 55, endPoint y: 207, distance: 19.5
click at [56, 207] on icon at bounding box center [61, 203] width 11 height 13
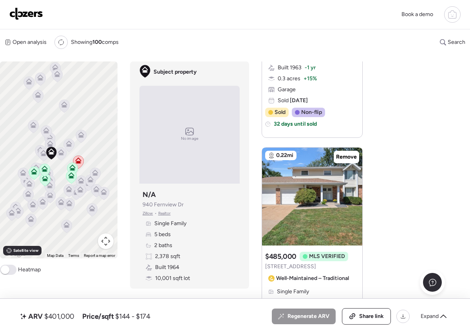
scroll to position [742, 0]
click at [346, 154] on span "Remove" at bounding box center [346, 158] width 21 height 8
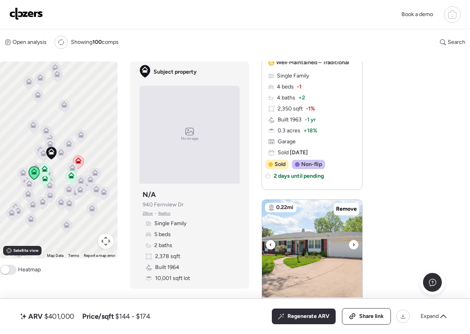
scroll to position [0, 0]
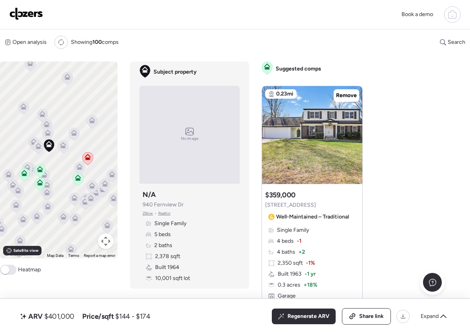
click at [92, 126] on icon at bounding box center [92, 121] width 11 height 13
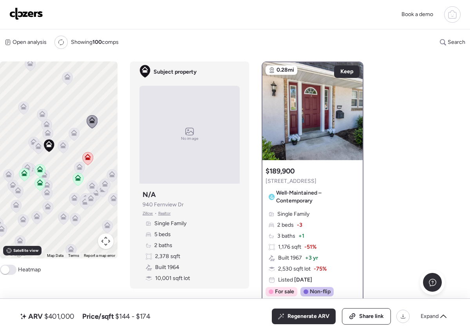
click at [76, 132] on icon at bounding box center [74, 132] width 6 height 4
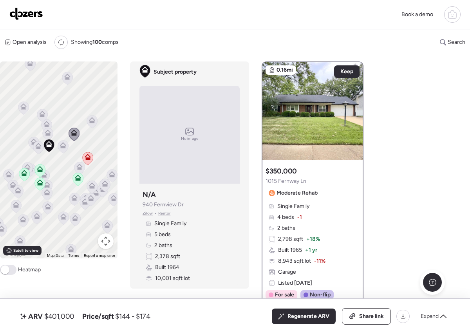
click at [64, 145] on icon at bounding box center [63, 145] width 6 height 6
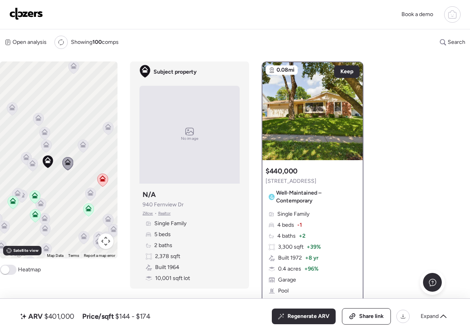
drag, startPoint x: 50, startPoint y: 129, endPoint x: 71, endPoint y: 143, distance: 25.1
click at [71, 143] on div "To activate drag with keyboard, press Alt + Enter. Once in keyboard drag state,…" at bounding box center [59, 160] width 118 height 197
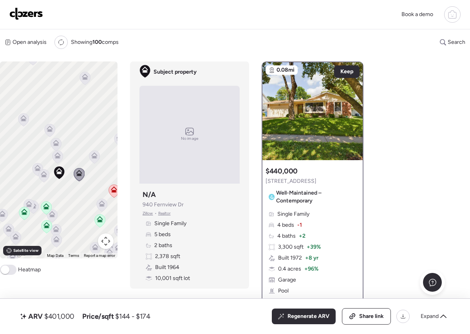
click at [22, 121] on icon at bounding box center [23, 120] width 5 height 2
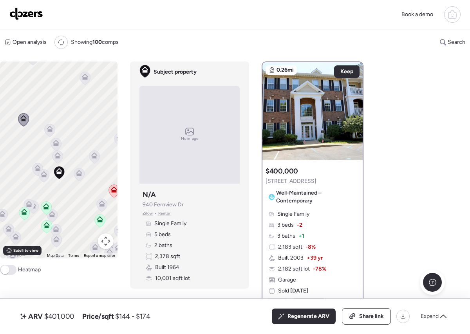
click at [51, 127] on icon at bounding box center [50, 128] width 6 height 4
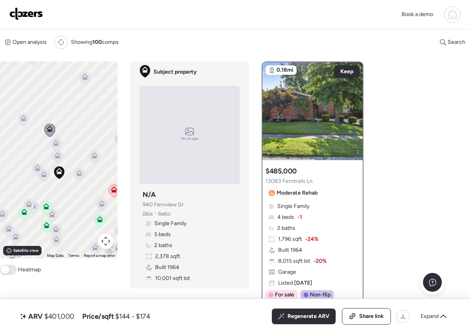
click at [63, 147] on div "To activate drag with keyboard, press Alt + Enter. Once in keyboard drag state,…" at bounding box center [59, 160] width 118 height 197
click at [56, 143] on icon at bounding box center [56, 143] width 6 height 6
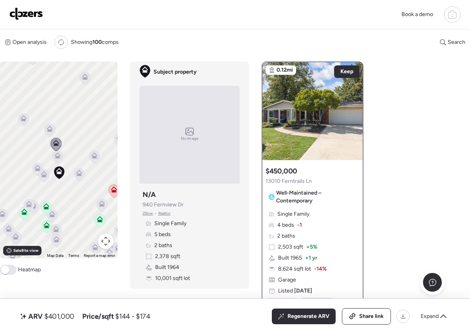
click at [56, 155] on icon at bounding box center [57, 155] width 6 height 6
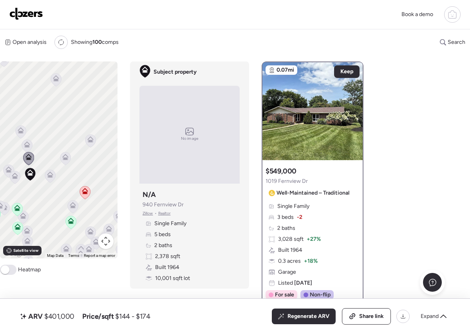
drag, startPoint x: 83, startPoint y: 147, endPoint x: 52, endPoint y: 148, distance: 30.2
click at [52, 148] on div "To activate drag with keyboard, press Alt + Enter. Once in keyboard drag state,…" at bounding box center [59, 160] width 118 height 197
click at [90, 144] on icon at bounding box center [88, 140] width 11 height 13
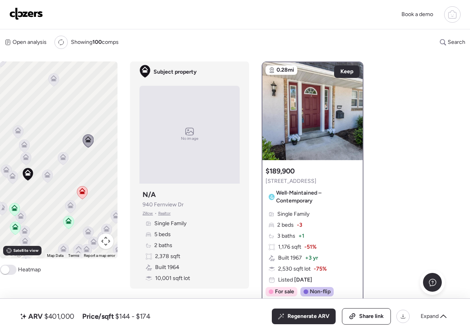
click at [87, 189] on icon at bounding box center [82, 192] width 11 height 13
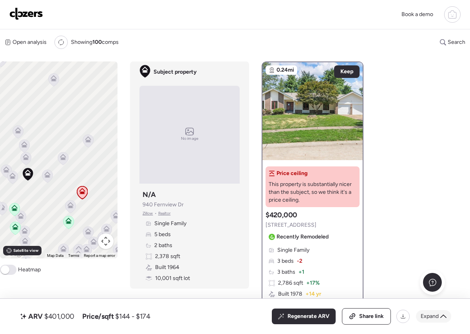
click at [424, 313] on span "Expand" at bounding box center [430, 317] width 18 height 8
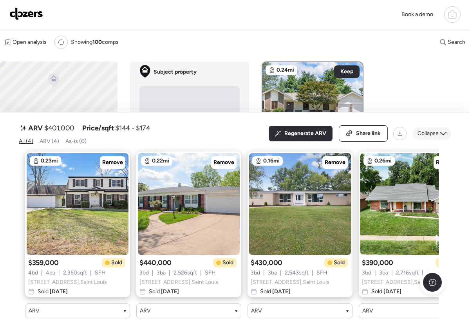
click at [441, 130] on icon at bounding box center [443, 133] width 6 height 6
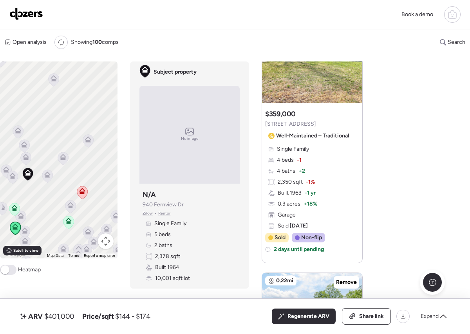
scroll to position [503, 0]
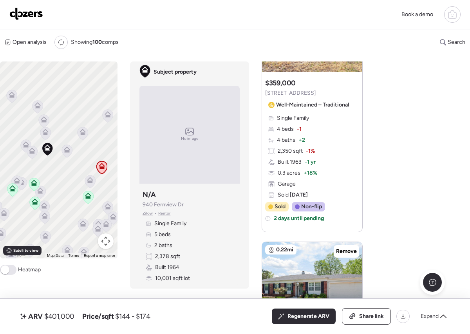
drag, startPoint x: 73, startPoint y: 177, endPoint x: 92, endPoint y: 148, distance: 34.6
click at [92, 149] on div "To activate drag with keyboard, press Alt + Enter. Once in keyboard drag state,…" at bounding box center [59, 160] width 118 height 197
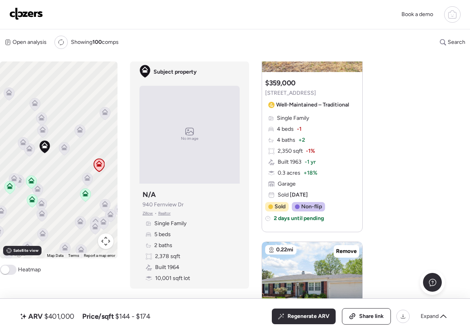
click at [103, 114] on icon at bounding box center [105, 112] width 6 height 6
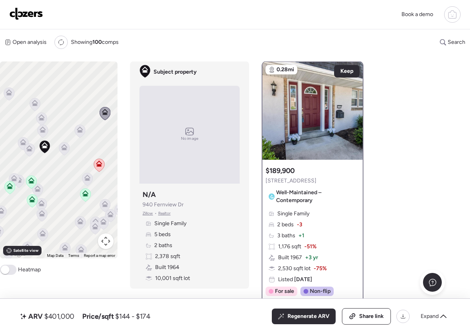
scroll to position [0, 0]
click at [81, 131] on icon at bounding box center [79, 131] width 5 height 2
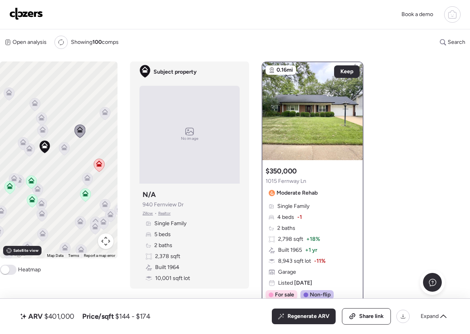
click at [68, 145] on icon at bounding box center [64, 148] width 11 height 13
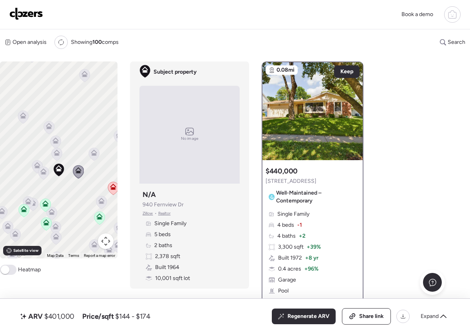
drag, startPoint x: 56, startPoint y: 129, endPoint x: 72, endPoint y: 153, distance: 28.4
click at [72, 153] on div "To activate drag with keyboard, press Alt + Enter. Once in keyboard drag state,…" at bounding box center [59, 160] width 118 height 197
click at [58, 154] on icon at bounding box center [56, 154] width 5 height 2
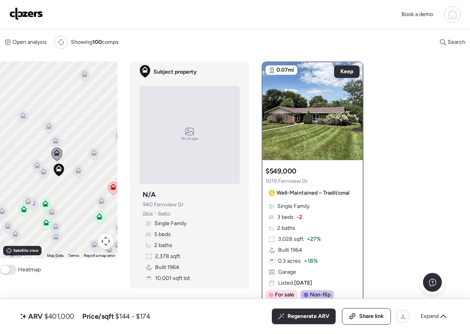
click at [54, 143] on icon at bounding box center [55, 142] width 5 height 2
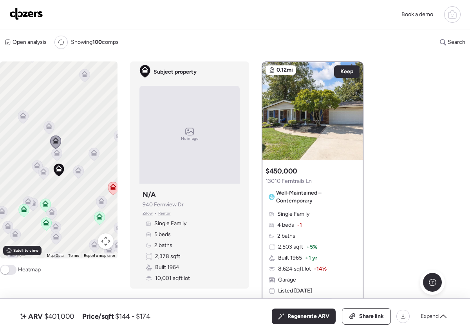
click at [47, 129] on icon at bounding box center [48, 128] width 5 height 2
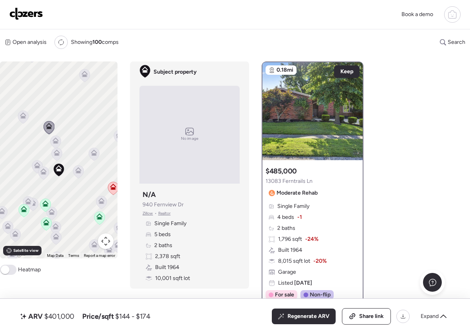
click at [22, 114] on icon at bounding box center [23, 114] width 6 height 4
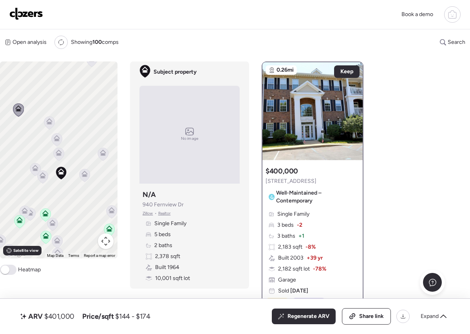
click at [40, 170] on icon at bounding box center [35, 169] width 11 height 13
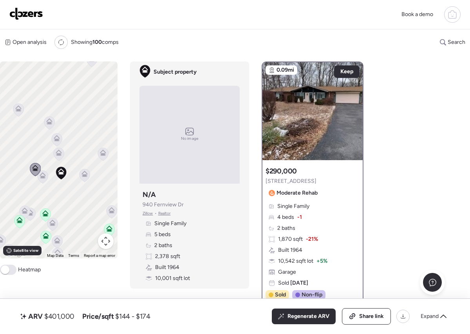
click at [44, 176] on icon at bounding box center [42, 177] width 5 height 2
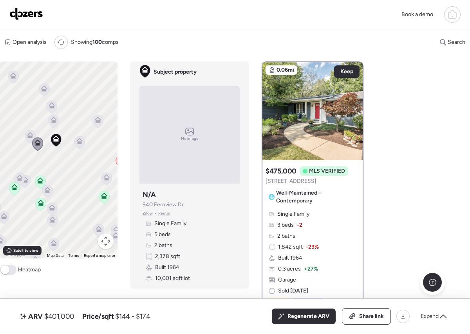
drag, startPoint x: 51, startPoint y: 186, endPoint x: 45, endPoint y: 152, distance: 35.0
click at [45, 152] on div "To activate drag with keyboard, press Alt + Enter. Once in keyboard drag state,…" at bounding box center [59, 160] width 118 height 197
click at [431, 315] on span "Expand" at bounding box center [430, 317] width 18 height 8
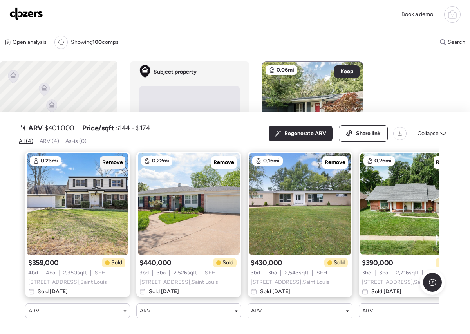
click at [111, 159] on span "Remove" at bounding box center [112, 163] width 21 height 8
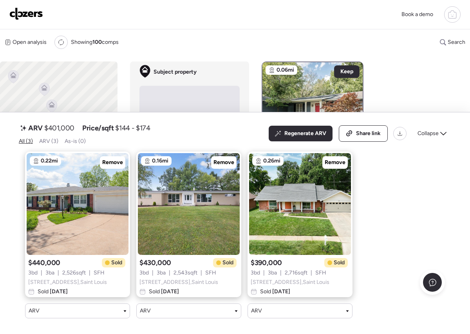
click at [393, 88] on div "Open analysis Re-run report Showing 100 comps Search Comps list Analysis To act…" at bounding box center [235, 180] width 470 height 302
click at [431, 130] on span "Collapse" at bounding box center [428, 134] width 21 height 8
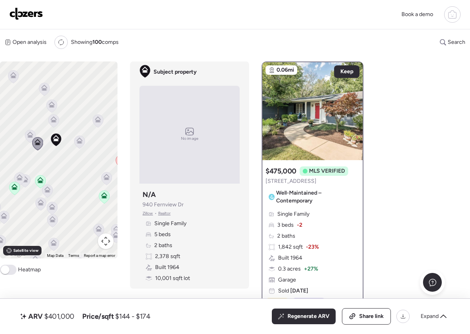
click at [32, 136] on icon at bounding box center [29, 136] width 5 height 2
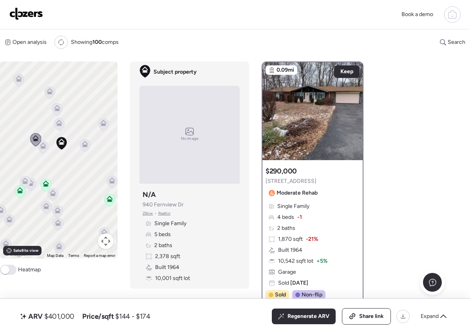
drag, startPoint x: 21, startPoint y: 150, endPoint x: 41, endPoint y: 140, distance: 21.9
click at [41, 140] on div "To activate drag with keyboard, press Alt + Enter. Once in keyboard drag state,…" at bounding box center [59, 160] width 118 height 197
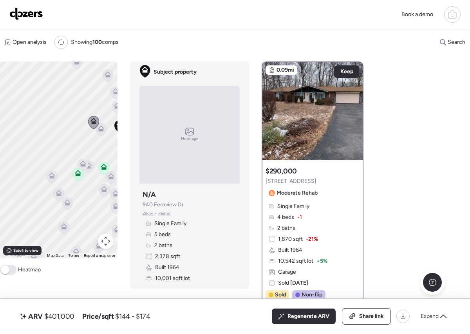
drag, startPoint x: 60, startPoint y: 152, endPoint x: 82, endPoint y: 150, distance: 22.4
click at [82, 150] on div "To activate drag with keyboard, press Alt + Enter. Once in keyboard drag state,…" at bounding box center [59, 160] width 118 height 197
click at [92, 170] on icon at bounding box center [88, 165] width 11 height 13
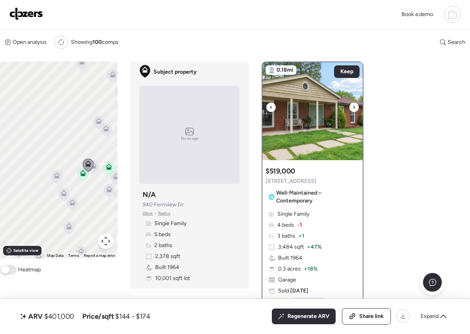
click at [351, 106] on div at bounding box center [353, 107] width 9 height 9
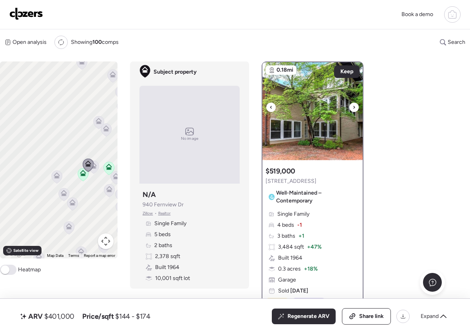
click at [352, 106] on div at bounding box center [353, 107] width 9 height 9
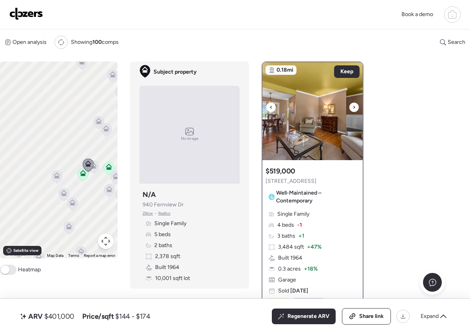
click at [352, 106] on div at bounding box center [353, 107] width 9 height 9
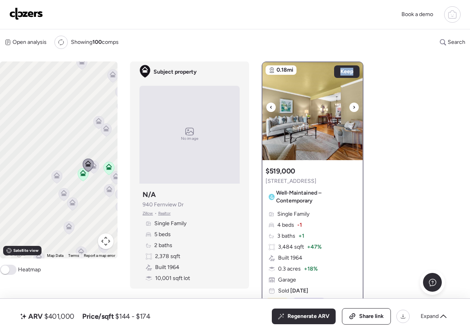
click at [352, 106] on div at bounding box center [353, 107] width 9 height 9
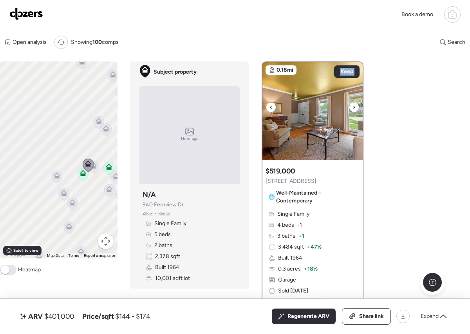
click at [352, 106] on div at bounding box center [353, 107] width 9 height 9
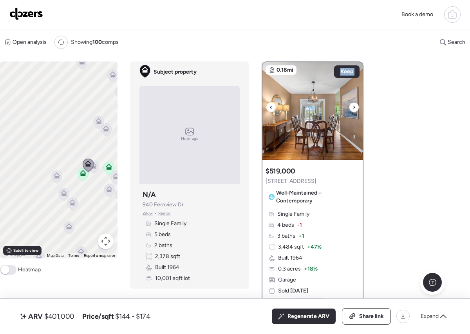
click at [352, 106] on div at bounding box center [353, 107] width 9 height 9
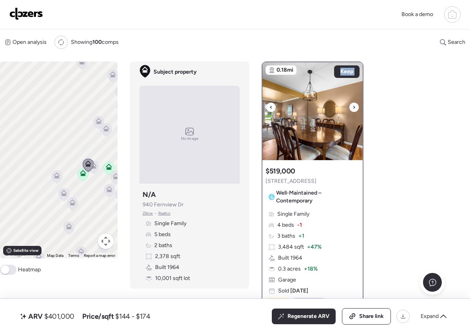
click at [352, 106] on div at bounding box center [353, 107] width 9 height 9
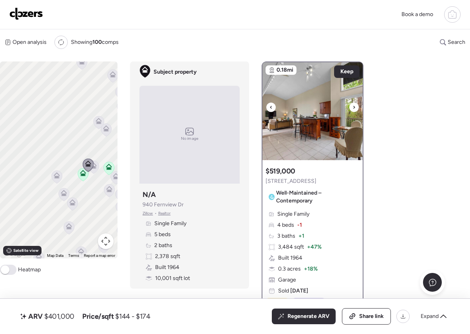
click at [352, 106] on div at bounding box center [353, 107] width 9 height 9
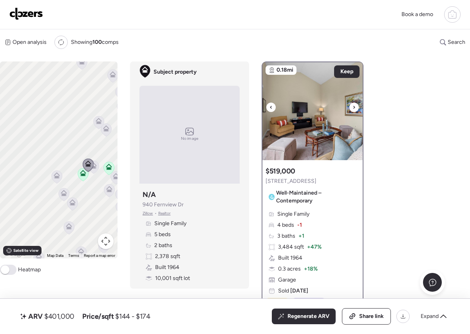
click at [352, 106] on div at bounding box center [353, 107] width 9 height 9
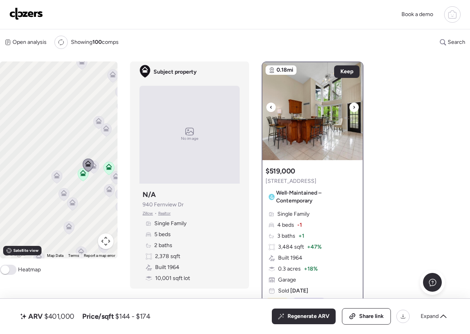
click at [352, 106] on div at bounding box center [353, 107] width 9 height 9
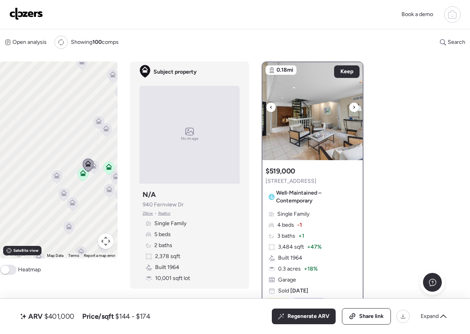
click at [352, 106] on div at bounding box center [353, 107] width 9 height 9
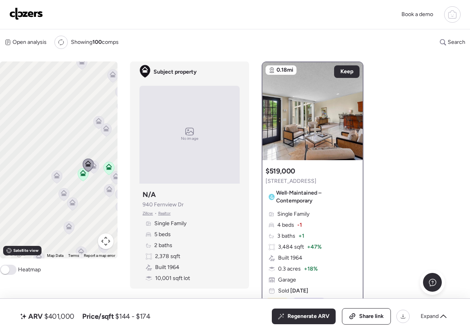
drag, startPoint x: 71, startPoint y: 151, endPoint x: 36, endPoint y: 145, distance: 35.4
click at [36, 145] on div "To navigate, press the arrow keys. To activate drag with keyboard, press Alt + …" at bounding box center [59, 160] width 118 height 197
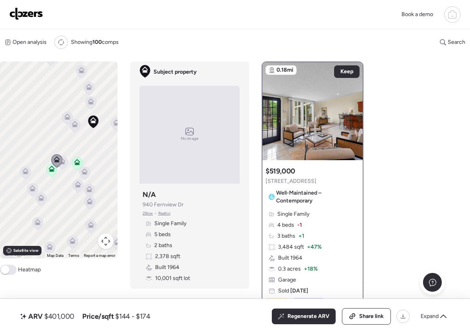
click at [24, 170] on icon at bounding box center [25, 170] width 6 height 4
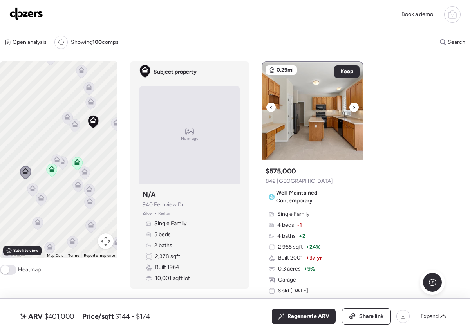
click at [270, 105] on icon at bounding box center [271, 107] width 3 height 9
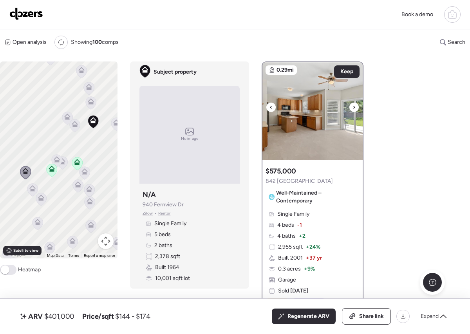
click at [270, 106] on icon at bounding box center [271, 107] width 3 height 9
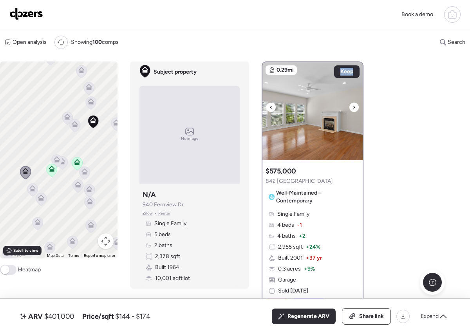
click at [270, 106] on icon at bounding box center [271, 107] width 3 height 9
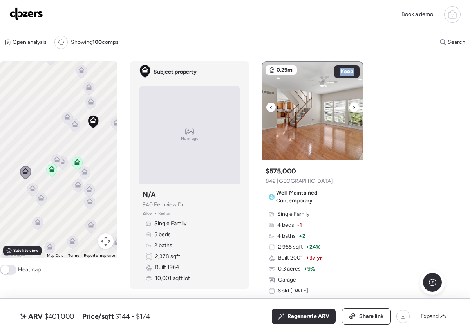
click at [270, 106] on icon at bounding box center [271, 107] width 3 height 9
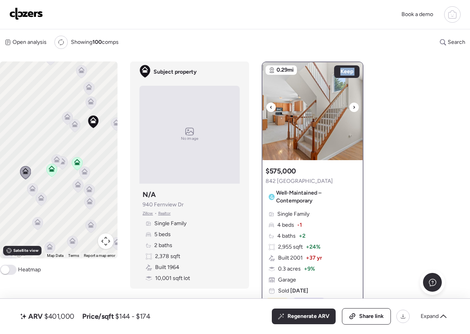
click at [270, 106] on icon at bounding box center [271, 107] width 3 height 9
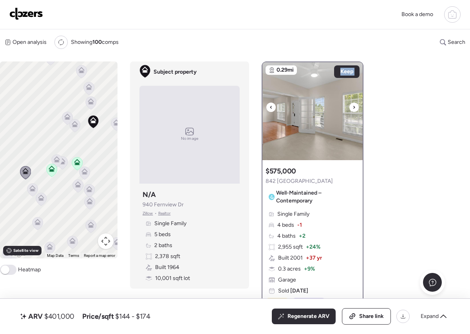
click at [270, 106] on icon at bounding box center [271, 107] width 3 height 9
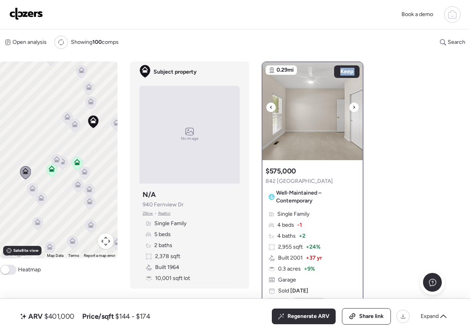
click at [270, 106] on icon at bounding box center [271, 107] width 3 height 9
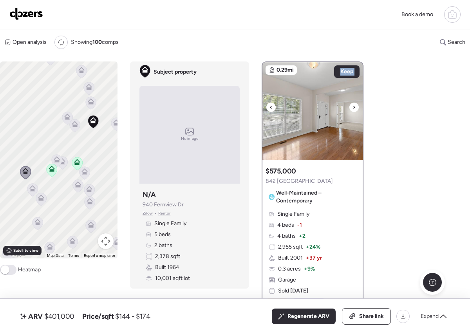
click at [270, 106] on icon at bounding box center [271, 107] width 3 height 9
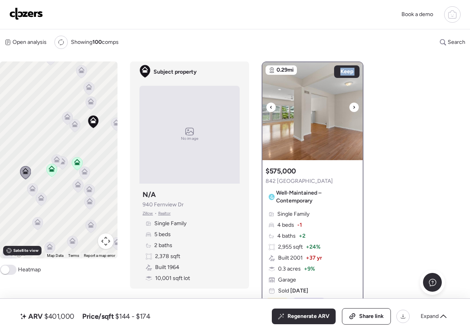
click at [270, 106] on icon at bounding box center [271, 107] width 3 height 9
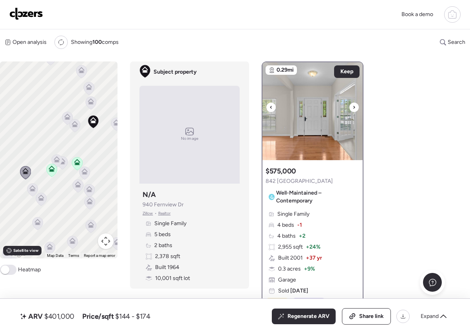
click at [270, 106] on icon at bounding box center [271, 107] width 3 height 9
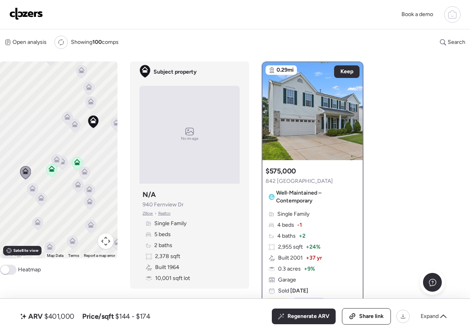
click at [35, 190] on icon at bounding box center [32, 188] width 6 height 6
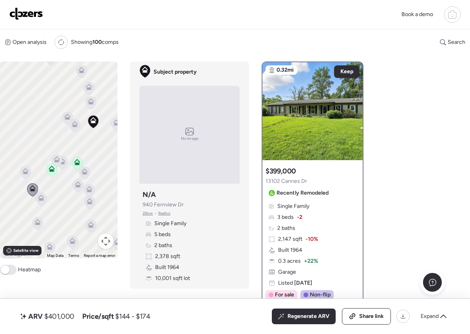
click at [39, 197] on icon at bounding box center [41, 198] width 6 height 6
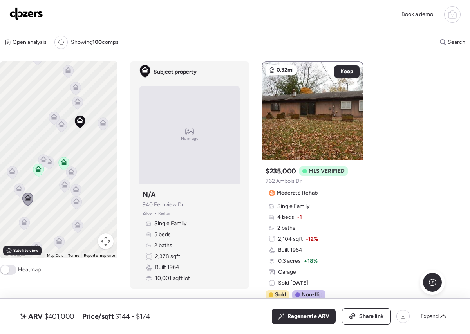
drag, startPoint x: 66, startPoint y: 194, endPoint x: 51, endPoint y: 194, distance: 14.5
click at [51, 194] on div "To activate drag with keyboard, press Alt + Enter. Once in keyboard drag state,…" at bounding box center [59, 160] width 118 height 197
click at [11, 271] on span at bounding box center [8, 270] width 16 height 10
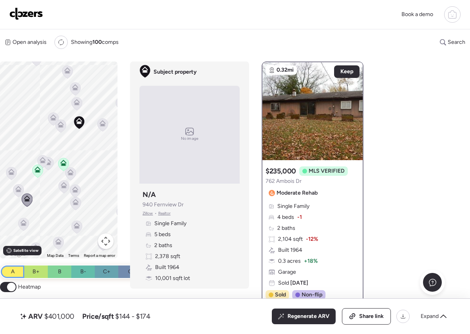
click at [22, 270] on div "A" at bounding box center [13, 272] width 24 height 13
click at [30, 270] on div "B+" at bounding box center [36, 272] width 24 height 13
click at [51, 269] on div "B" at bounding box center [60, 272] width 24 height 13
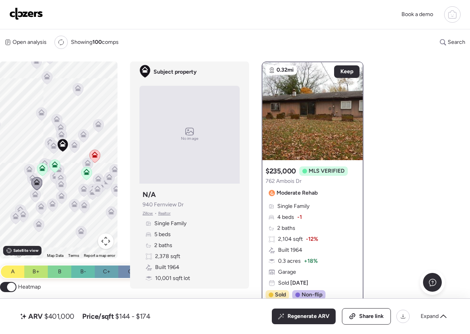
drag, startPoint x: 73, startPoint y: 177, endPoint x: 66, endPoint y: 176, distance: 7.2
click at [67, 176] on div "To activate drag with keyboard, press Alt + Enter. Once in keyboard drag state,…" at bounding box center [59, 160] width 118 height 197
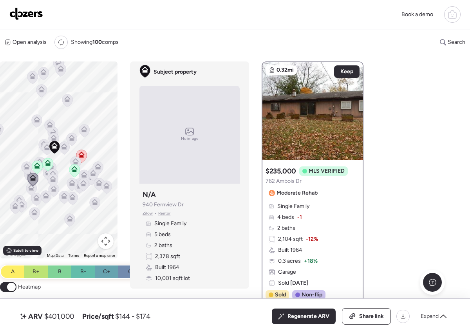
click at [13, 286] on span at bounding box center [11, 287] width 9 height 9
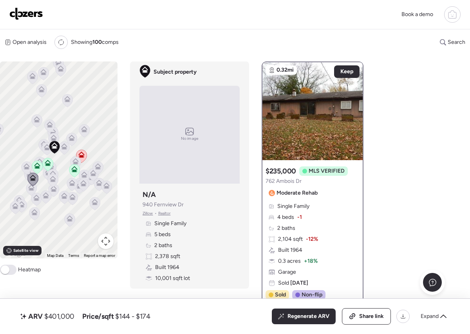
click at [63, 150] on icon at bounding box center [64, 147] width 11 height 13
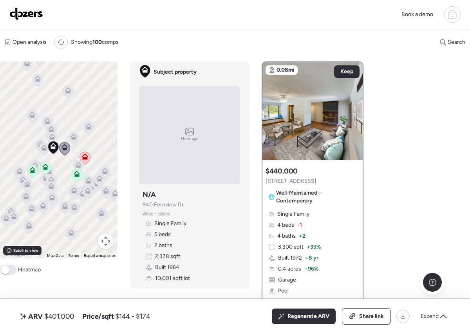
click at [45, 150] on icon at bounding box center [44, 149] width 5 height 2
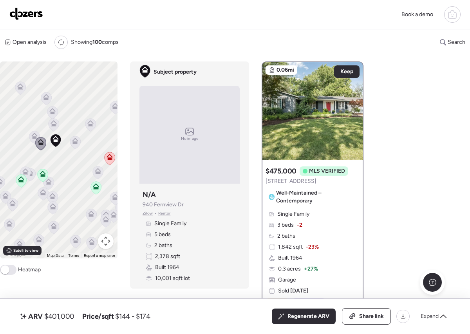
click at [52, 181] on icon at bounding box center [48, 183] width 11 height 13
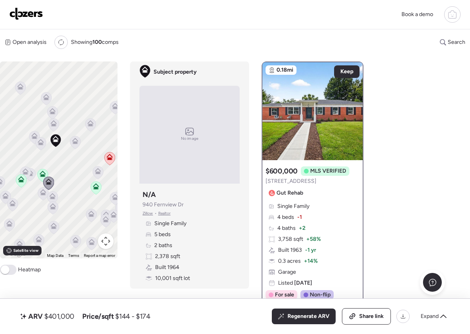
scroll to position [2, 0]
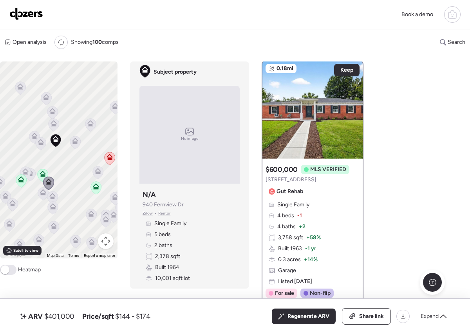
click at [35, 172] on icon at bounding box center [30, 174] width 11 height 13
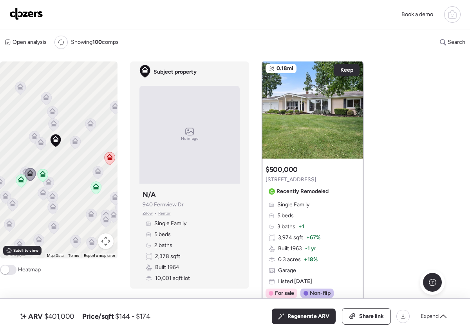
scroll to position [0, 0]
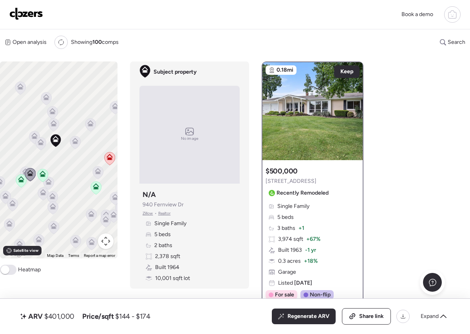
click at [27, 171] on icon at bounding box center [30, 173] width 6 height 6
click at [22, 169] on icon at bounding box center [25, 171] width 6 height 6
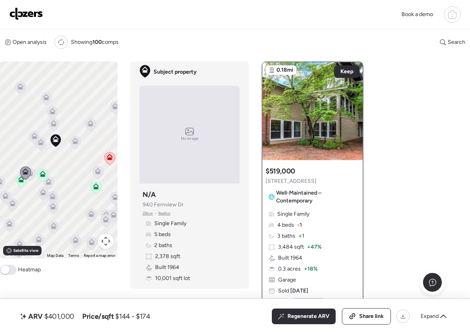
click at [34, 174] on icon at bounding box center [30, 174] width 11 height 13
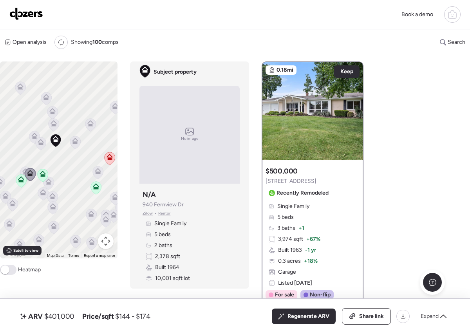
click at [24, 179] on icon at bounding box center [21, 179] width 6 height 6
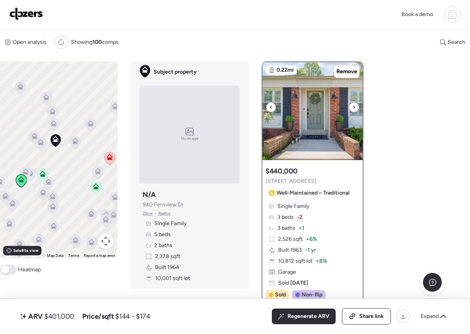
click at [357, 107] on div at bounding box center [353, 107] width 9 height 9
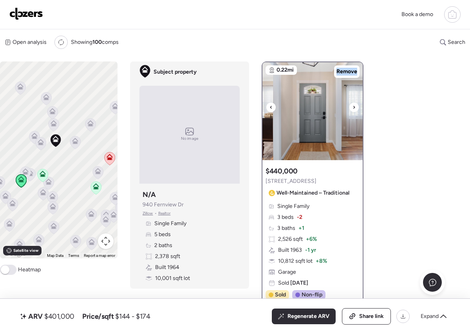
click at [357, 107] on div at bounding box center [353, 107] width 9 height 9
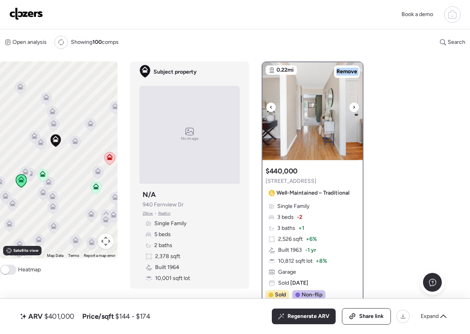
click at [357, 107] on div at bounding box center [353, 107] width 9 height 9
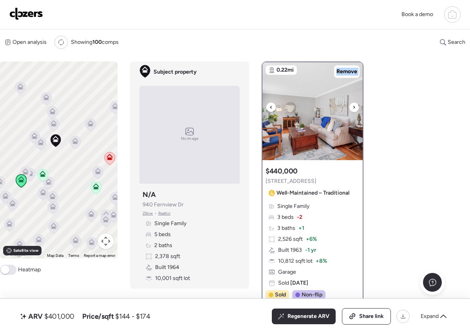
click at [357, 107] on div at bounding box center [353, 107] width 9 height 9
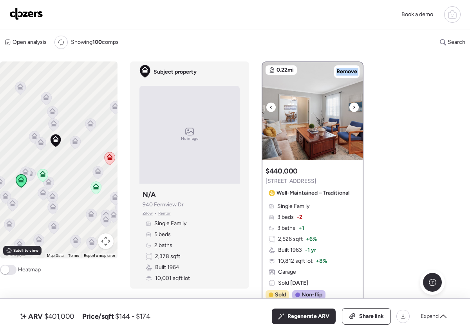
click at [357, 107] on div at bounding box center [353, 107] width 9 height 9
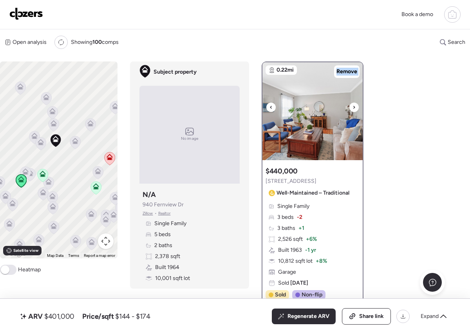
click at [357, 107] on div at bounding box center [353, 107] width 9 height 9
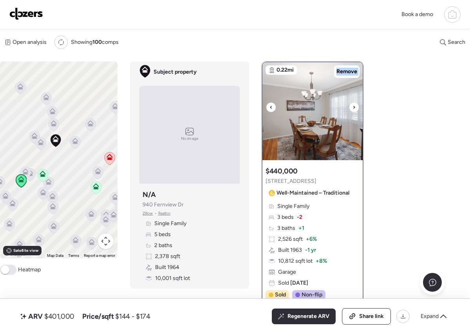
click at [357, 107] on div at bounding box center [353, 107] width 9 height 9
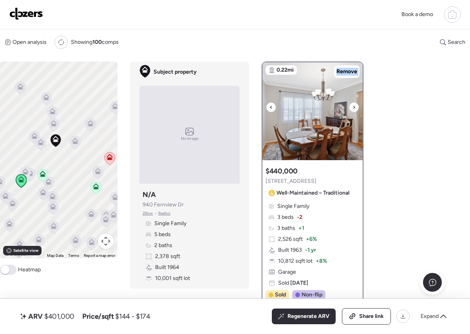
click at [357, 107] on div at bounding box center [353, 107] width 9 height 9
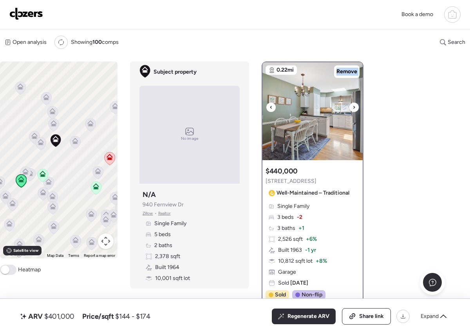
click at [357, 107] on div at bounding box center [353, 107] width 9 height 9
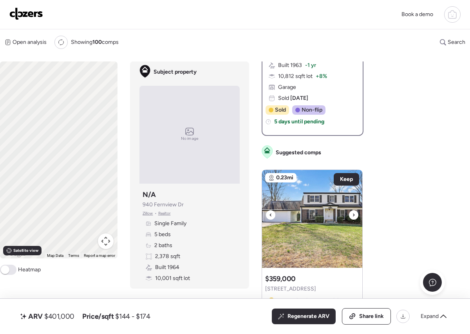
scroll to position [267, 0]
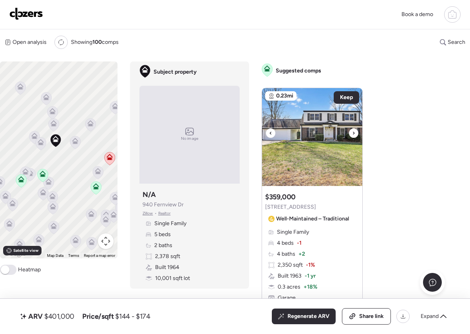
click at [355, 131] on icon at bounding box center [353, 133] width 3 height 9
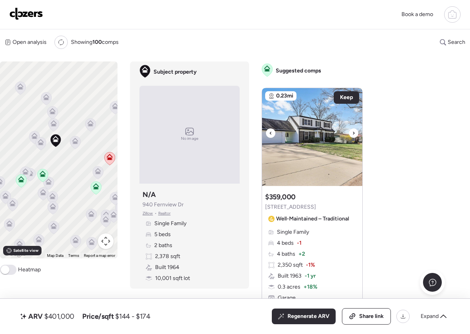
click at [355, 132] on icon at bounding box center [353, 133] width 3 height 9
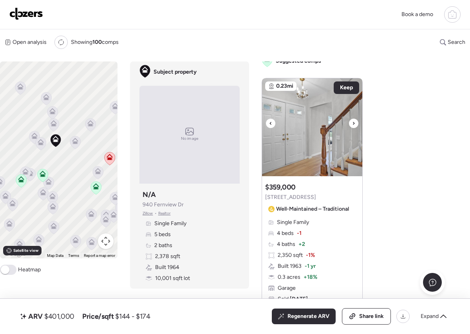
scroll to position [276, 0]
click at [358, 123] on img at bounding box center [312, 128] width 100 height 98
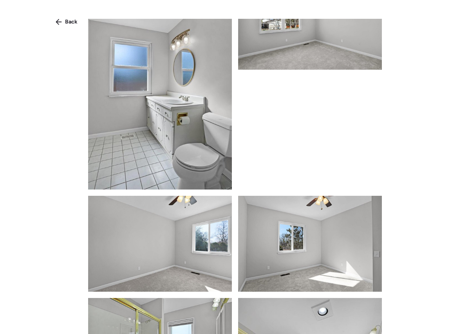
scroll to position [399, 0]
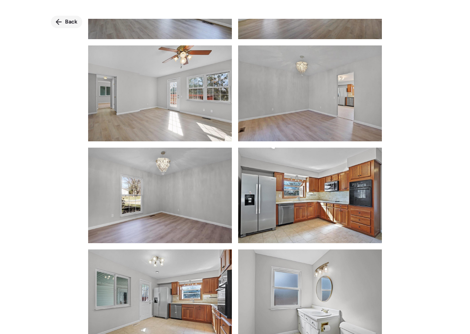
click at [59, 21] on icon at bounding box center [59, 22] width 6 height 6
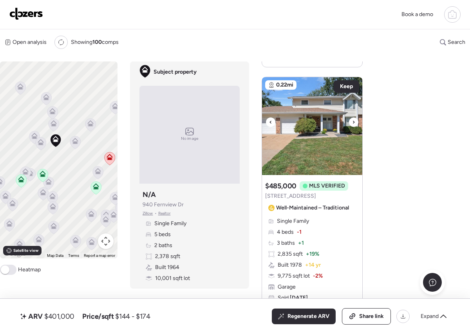
scroll to position [813, 0]
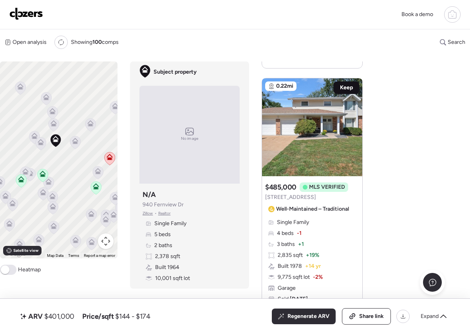
click at [347, 90] on span "Keep" at bounding box center [346, 88] width 13 height 8
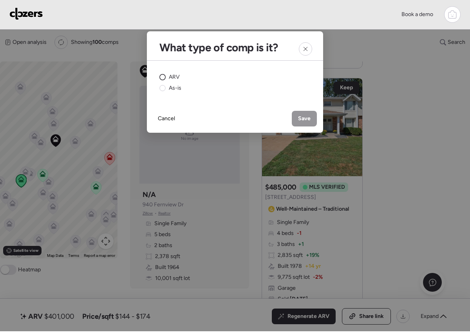
click at [161, 76] on circle at bounding box center [163, 77] width 6 height 6
click at [304, 118] on span "Save" at bounding box center [304, 119] width 13 height 8
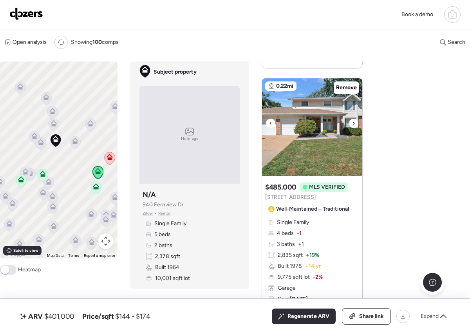
click at [353, 127] on icon at bounding box center [353, 123] width 3 height 9
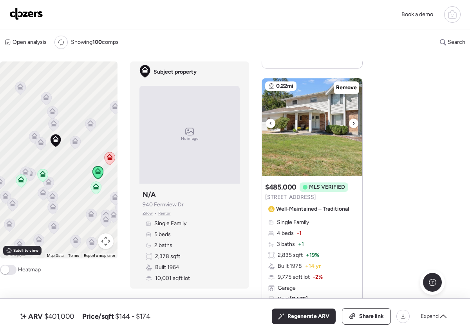
click at [352, 124] on icon at bounding box center [353, 123] width 3 height 9
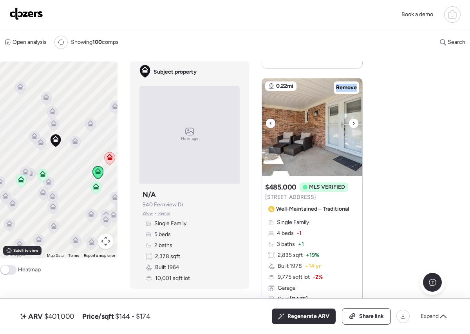
click at [352, 124] on icon at bounding box center [353, 123] width 3 height 9
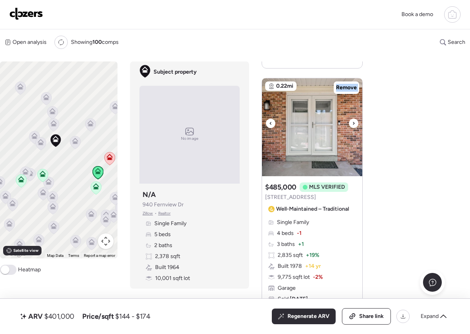
click at [352, 124] on icon at bounding box center [353, 123] width 3 height 9
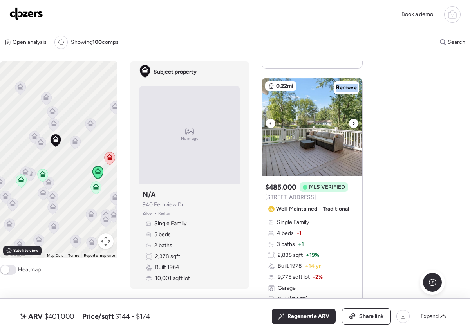
click at [352, 124] on icon at bounding box center [353, 123] width 3 height 9
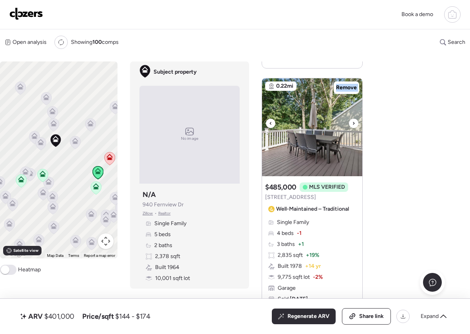
click at [352, 124] on icon at bounding box center [353, 123] width 3 height 9
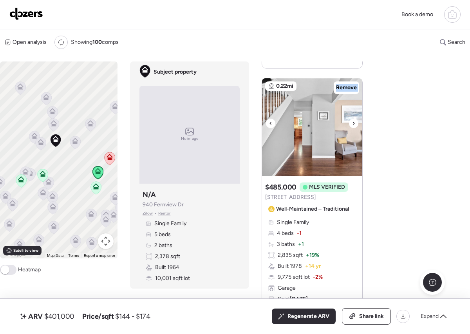
click at [352, 124] on icon at bounding box center [353, 123] width 3 height 9
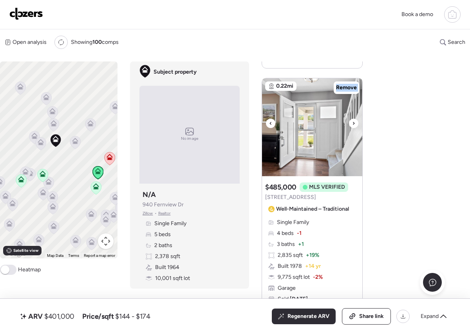
click at [352, 124] on icon at bounding box center [353, 123] width 3 height 9
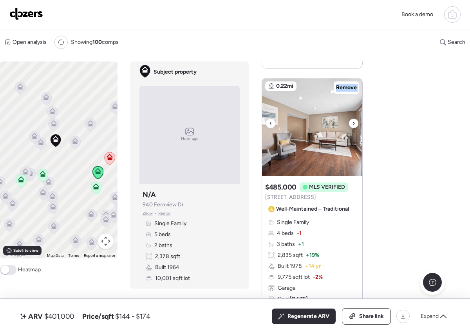
click at [352, 124] on icon at bounding box center [353, 123] width 3 height 9
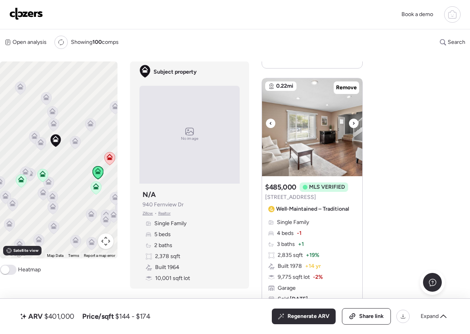
click at [352, 124] on icon at bounding box center [353, 123] width 3 height 9
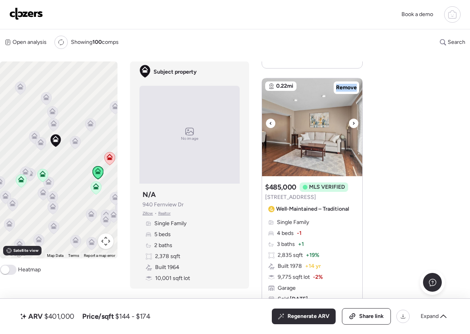
click at [352, 124] on icon at bounding box center [353, 123] width 3 height 9
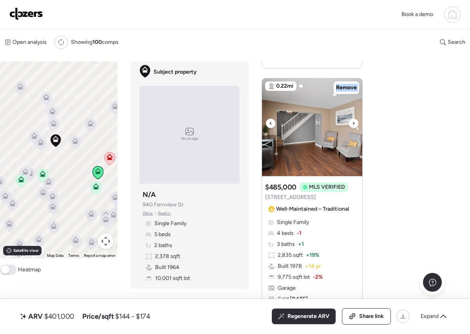
click at [352, 124] on icon at bounding box center [353, 123] width 3 height 9
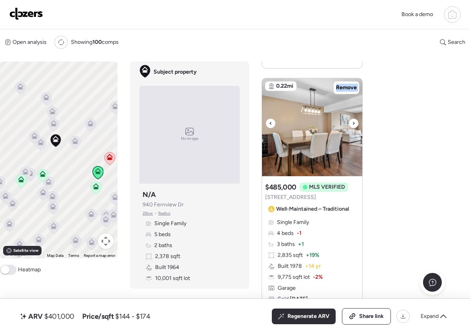
click at [352, 124] on icon at bounding box center [353, 123] width 3 height 9
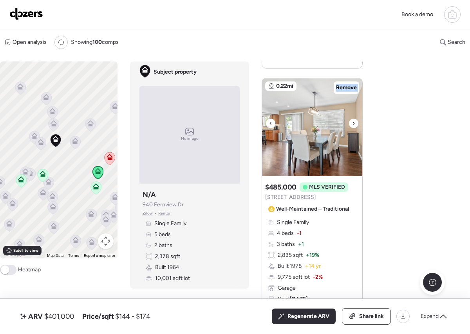
click at [352, 124] on icon at bounding box center [353, 123] width 3 height 9
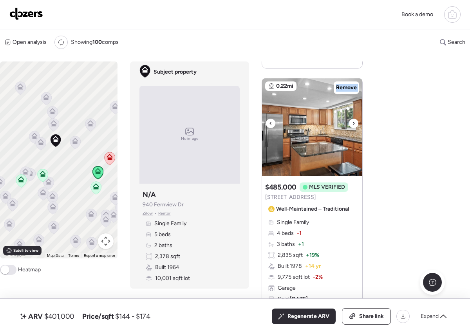
click at [352, 124] on icon at bounding box center [353, 123] width 3 height 9
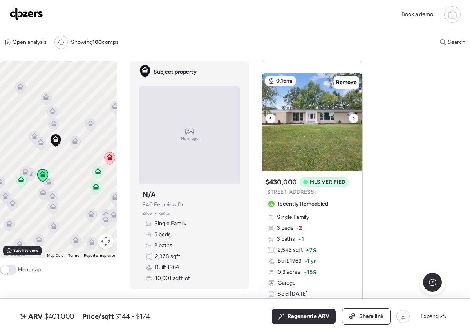
scroll to position [549, 0]
click at [353, 118] on icon at bounding box center [353, 118] width 3 height 9
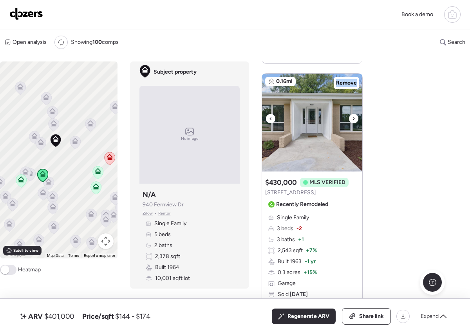
click at [353, 118] on icon at bounding box center [353, 118] width 3 height 9
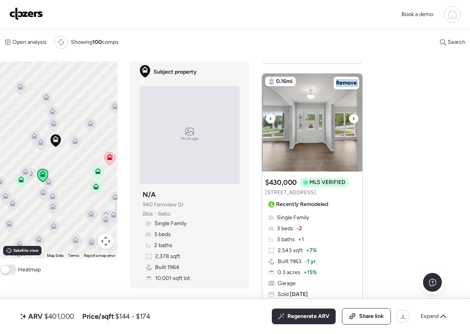
click at [353, 118] on icon at bounding box center [353, 118] width 3 height 9
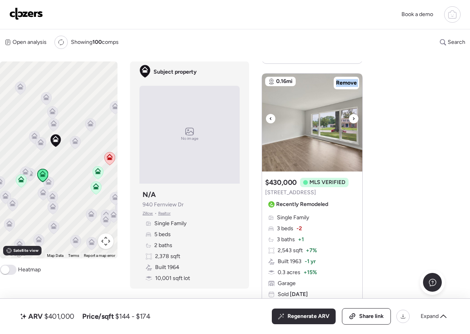
click at [353, 118] on icon at bounding box center [353, 118] width 3 height 9
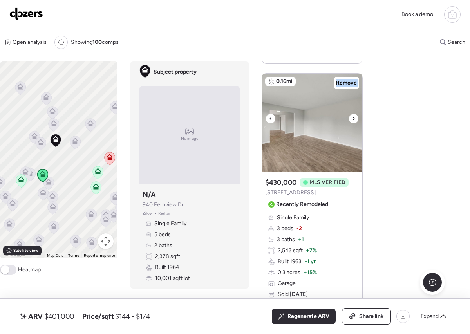
click at [353, 118] on icon at bounding box center [353, 118] width 3 height 9
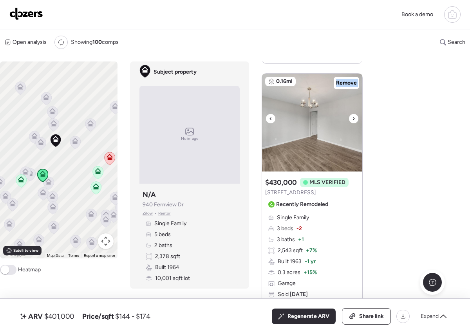
click at [353, 118] on icon at bounding box center [353, 118] width 3 height 9
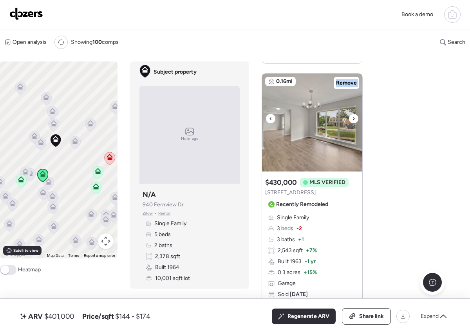
click at [353, 118] on icon at bounding box center [353, 118] width 3 height 9
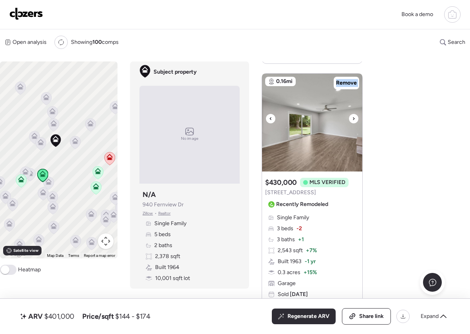
click at [353, 118] on icon at bounding box center [353, 118] width 3 height 9
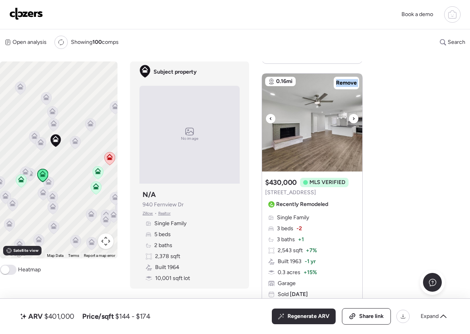
click at [353, 118] on icon at bounding box center [353, 118] width 3 height 9
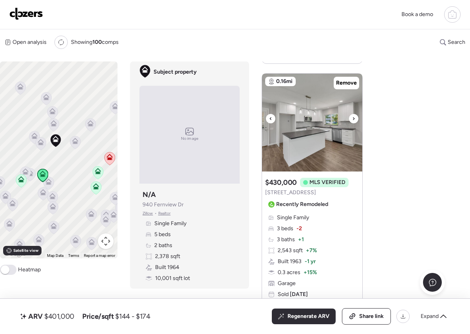
click at [353, 118] on icon at bounding box center [353, 118] width 3 height 9
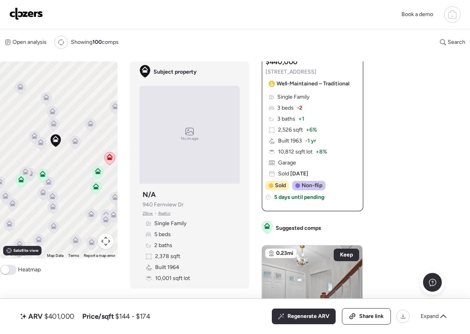
scroll to position [136, 0]
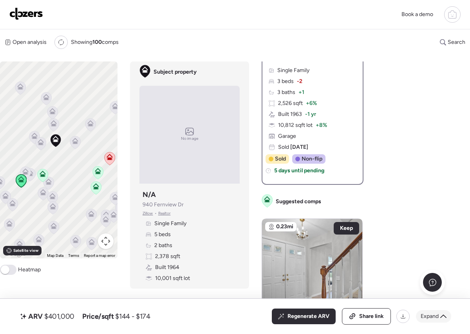
click at [431, 316] on span "Expand" at bounding box center [430, 317] width 18 height 8
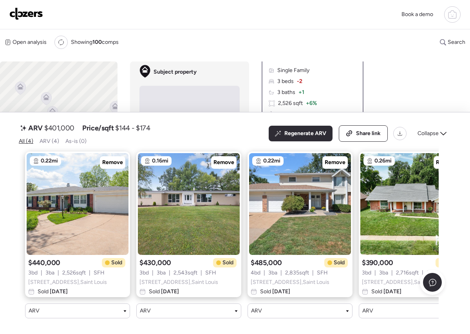
scroll to position [0, 31]
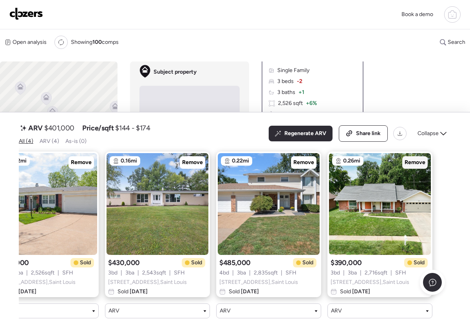
click at [413, 159] on span "Remove" at bounding box center [415, 163] width 21 height 8
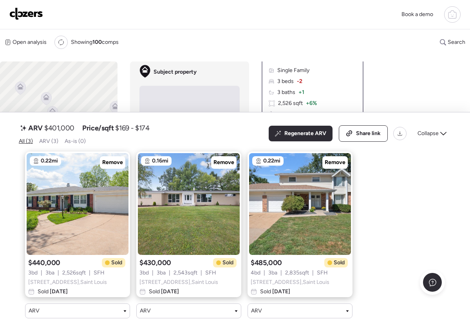
scroll to position [0, 0]
click at [294, 130] on span "Regenerate ARV" at bounding box center [305, 134] width 42 height 8
click at [386, 86] on div "Open analysis Re-run report Showing 100 comps Search Comps list Analysis To act…" at bounding box center [235, 180] width 470 height 302
